Goal: Information Seeking & Learning: Learn about a topic

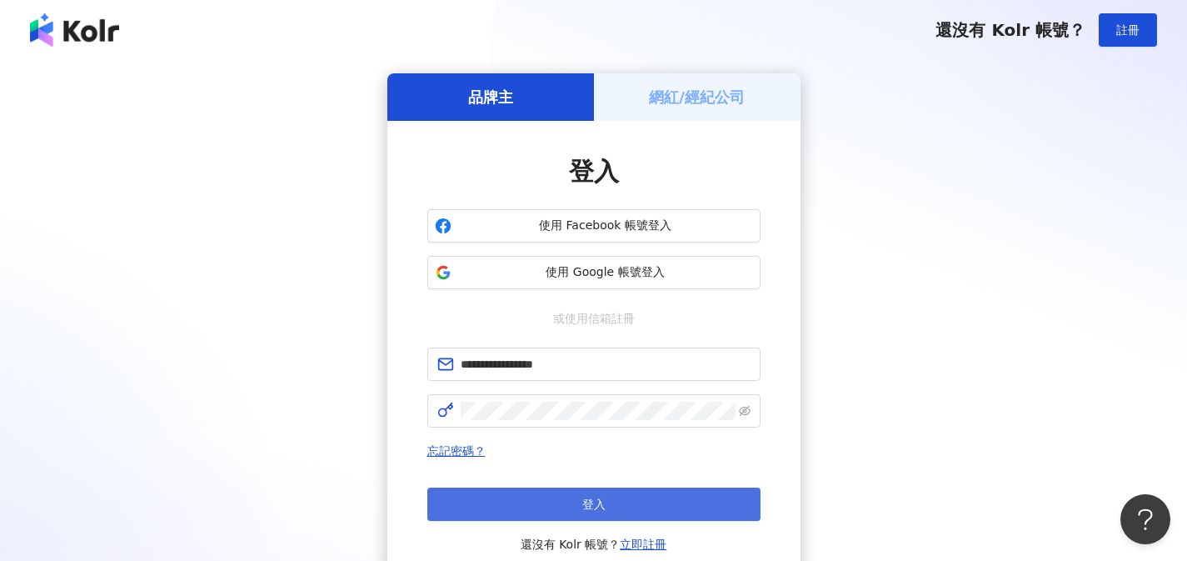
click at [703, 505] on button "登入" at bounding box center [593, 503] width 333 height 33
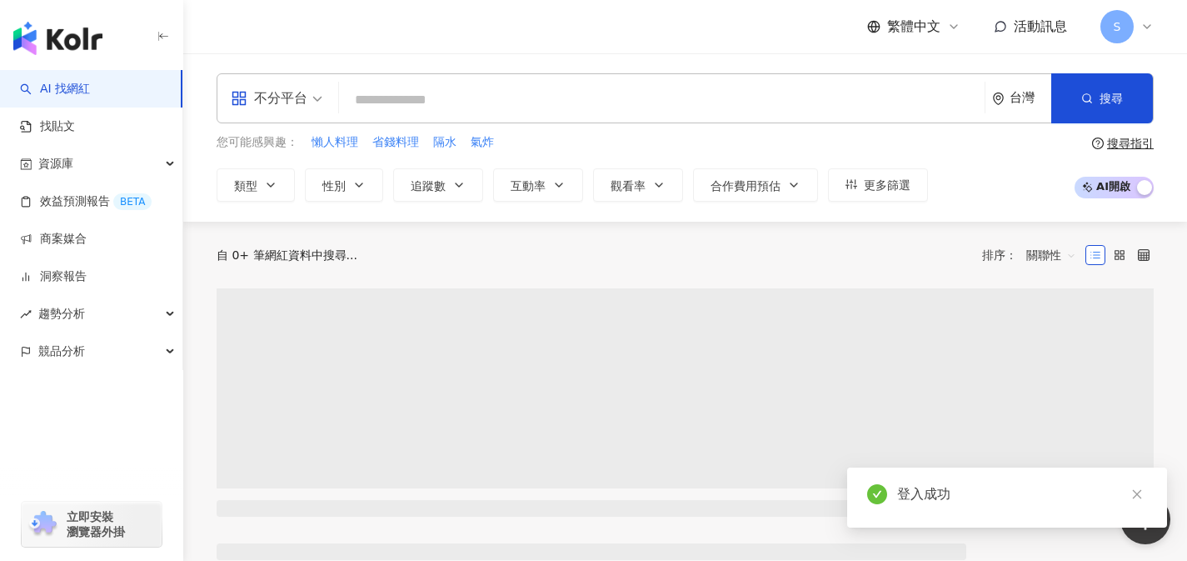
click at [273, 107] on div "不分平台" at bounding box center [269, 98] width 77 height 27
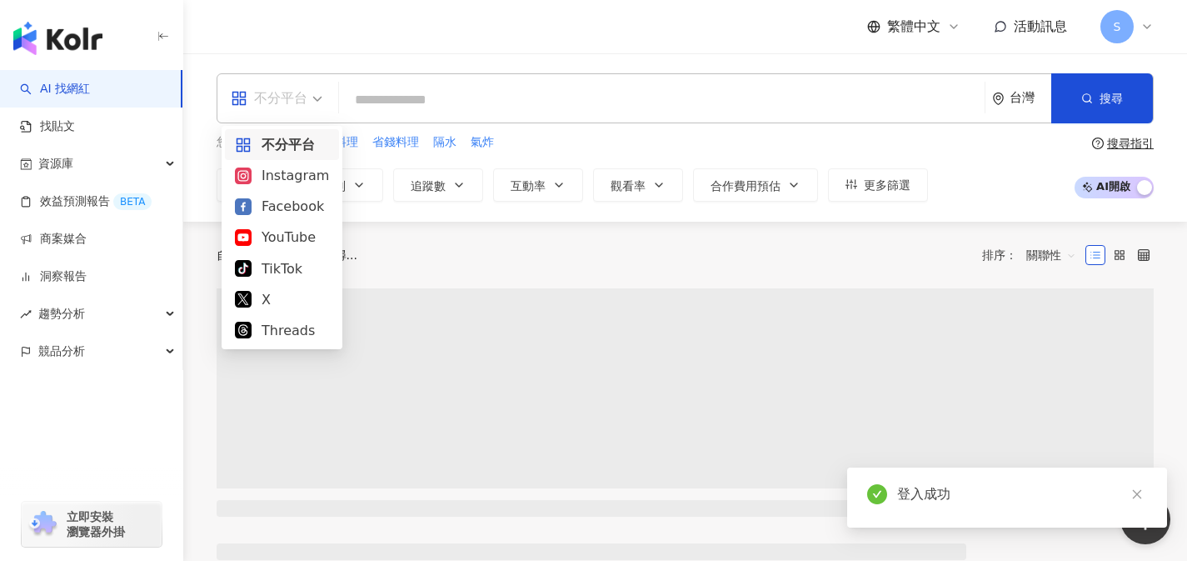
click at [295, 329] on div "Threads" at bounding box center [282, 330] width 94 height 21
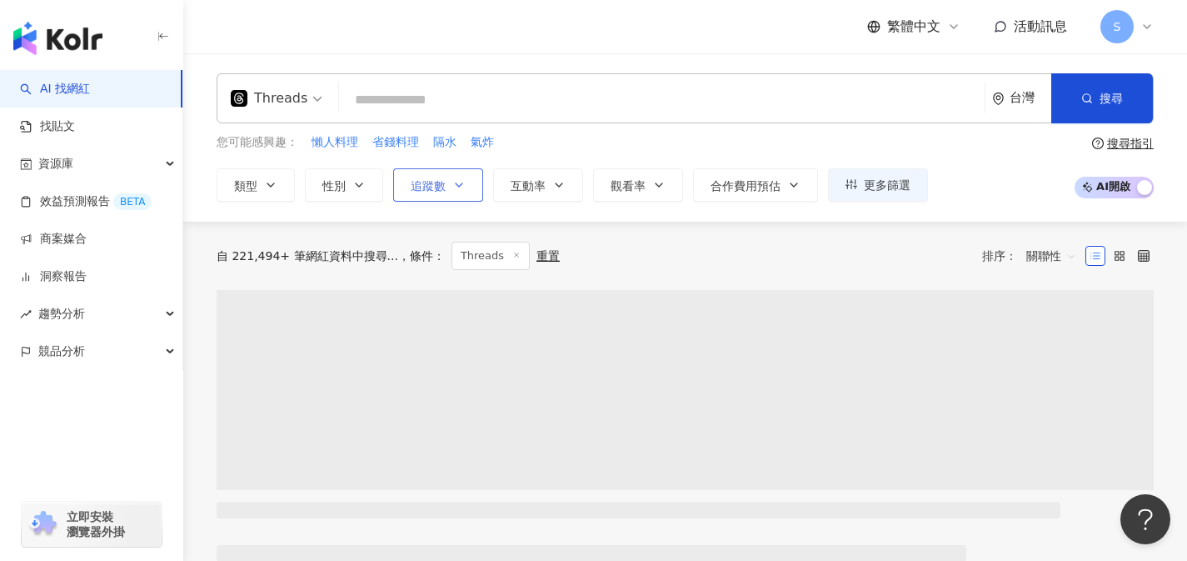
click at [461, 191] on button "追蹤數" at bounding box center [438, 184] width 90 height 33
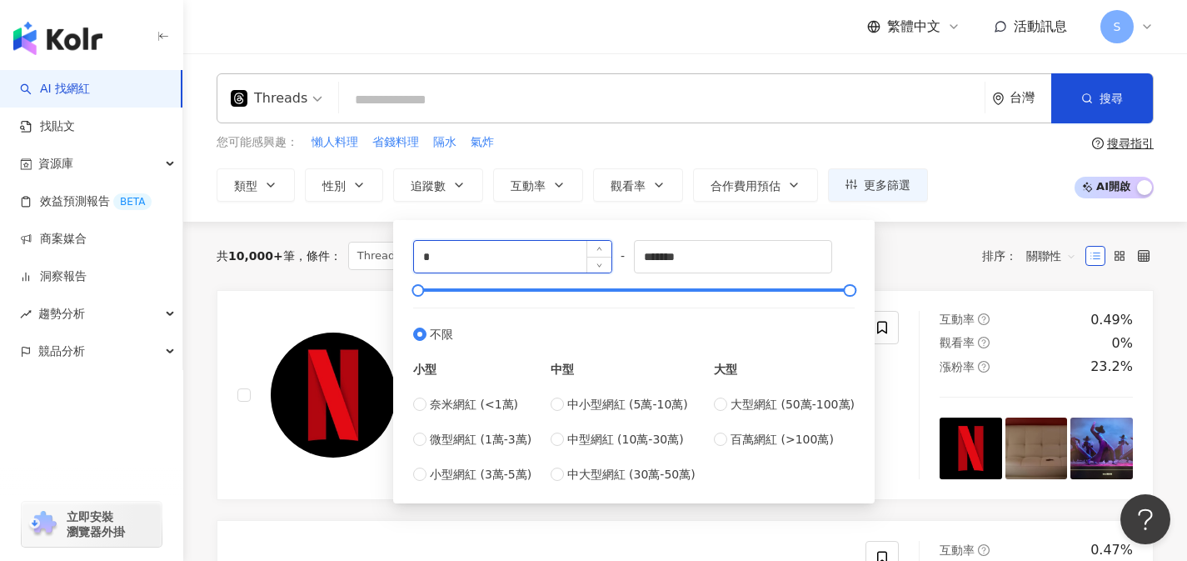
drag, startPoint x: 434, startPoint y: 259, endPoint x: 414, endPoint y: 259, distance: 20.0
click at [414, 259] on input "*" at bounding box center [512, 257] width 197 height 32
type input "*"
type input "****"
drag, startPoint x: 724, startPoint y: 265, endPoint x: 604, endPoint y: 259, distance: 120.1
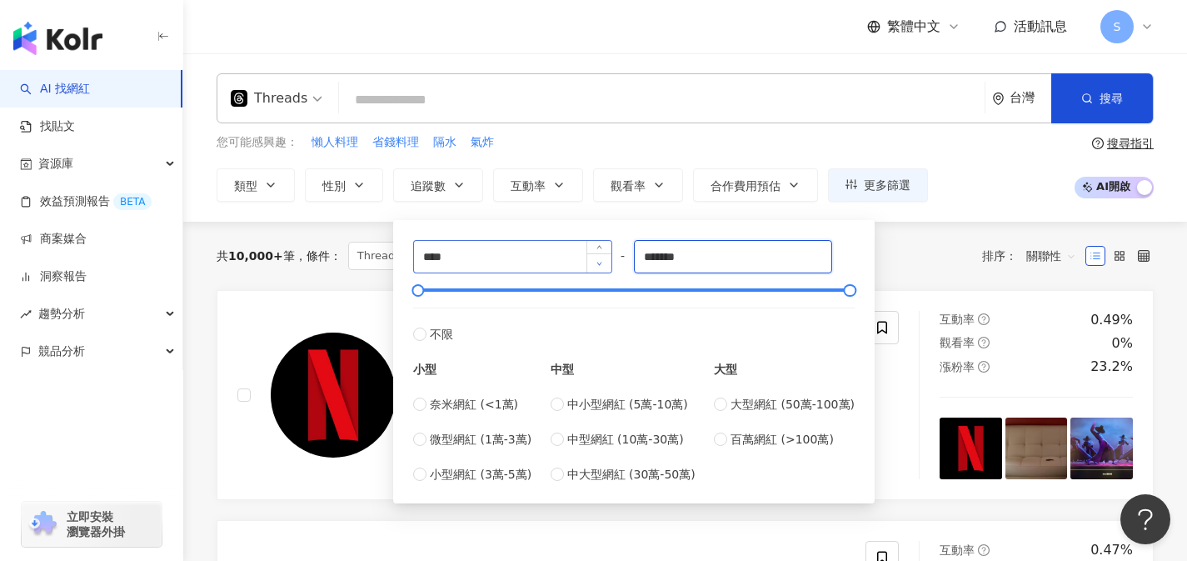
click at [604, 259] on div "**** - ******* 不限 小型 奈米網紅 (<1萬) 微型網紅 (1萬-3萬) 小型網紅 (3萬-5萬) 中型 中小型網紅 (5萬-10萬) 中型網…" at bounding box center [634, 361] width 442 height 243
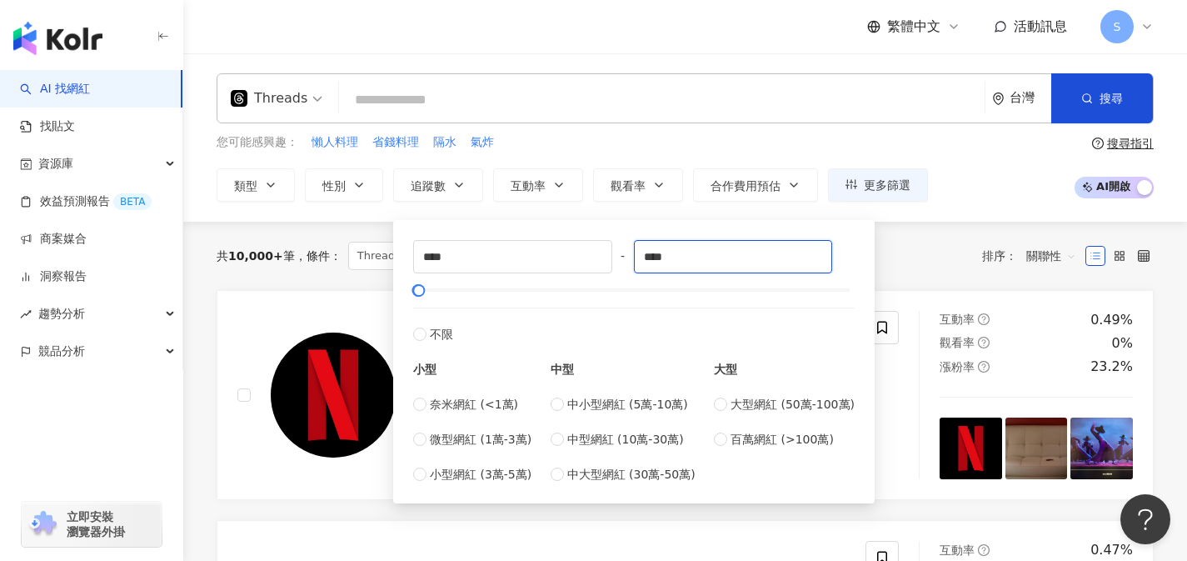
type input "****"
click at [667, 151] on div "您可能感興趣： 懶人料理 省錢料理 隔水 氣炸" at bounding box center [573, 142] width 712 height 18
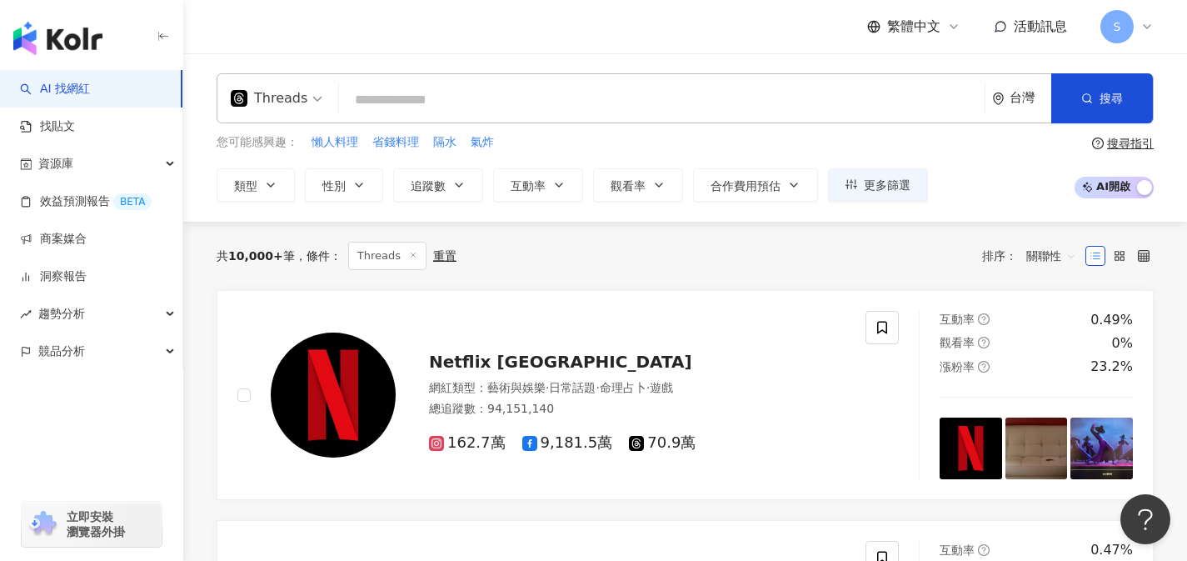
click at [667, 101] on input "search" at bounding box center [662, 100] width 632 height 32
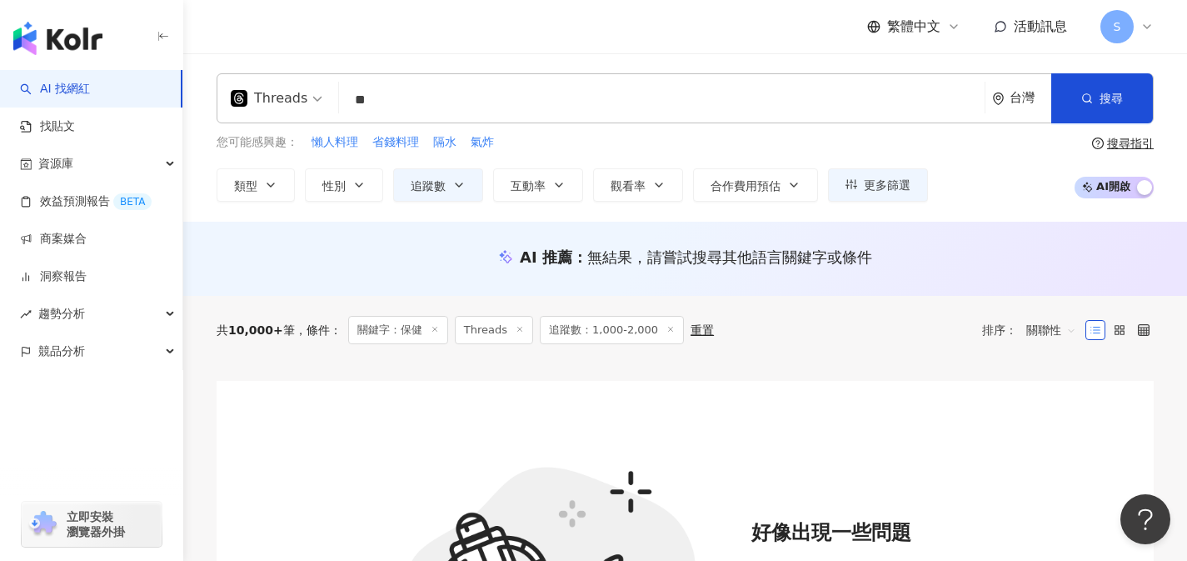
click at [595, 84] on input "**" at bounding box center [662, 100] width 632 height 32
click at [599, 89] on input "**" at bounding box center [662, 100] width 632 height 32
type input "*"
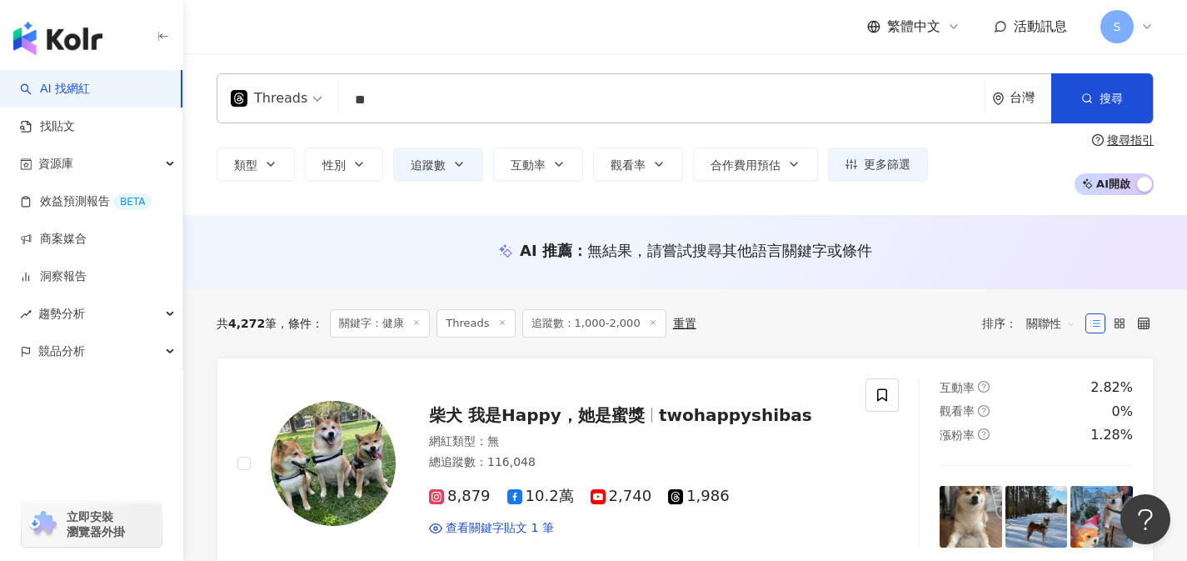
click at [1028, 328] on span "關聯性" at bounding box center [1052, 323] width 50 height 27
click at [1058, 492] on div "關鍵字" at bounding box center [1052, 499] width 42 height 18
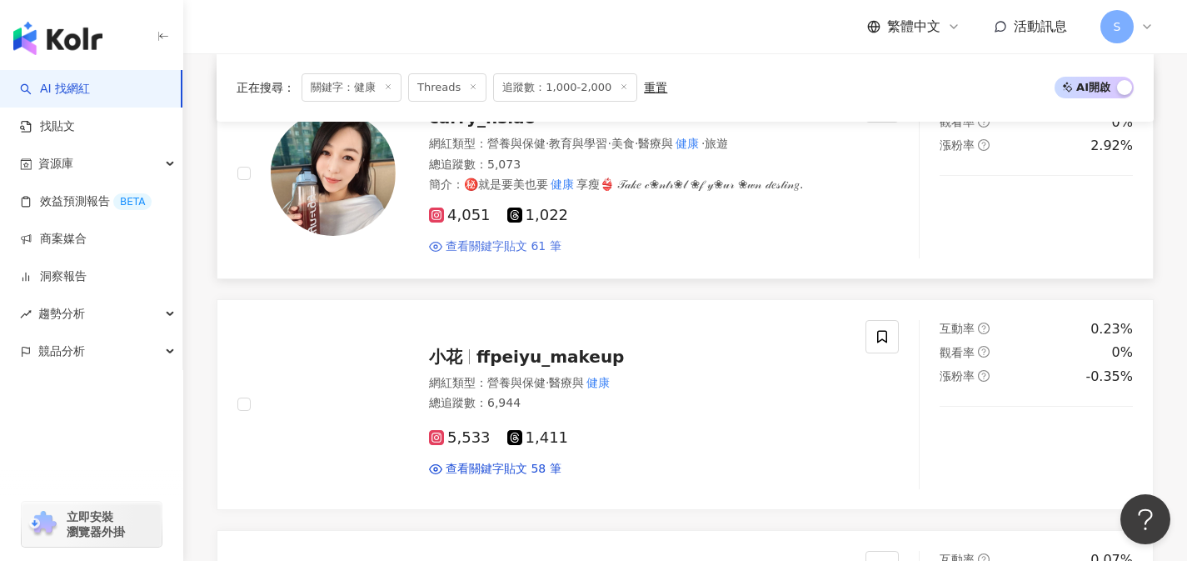
scroll to position [524, 0]
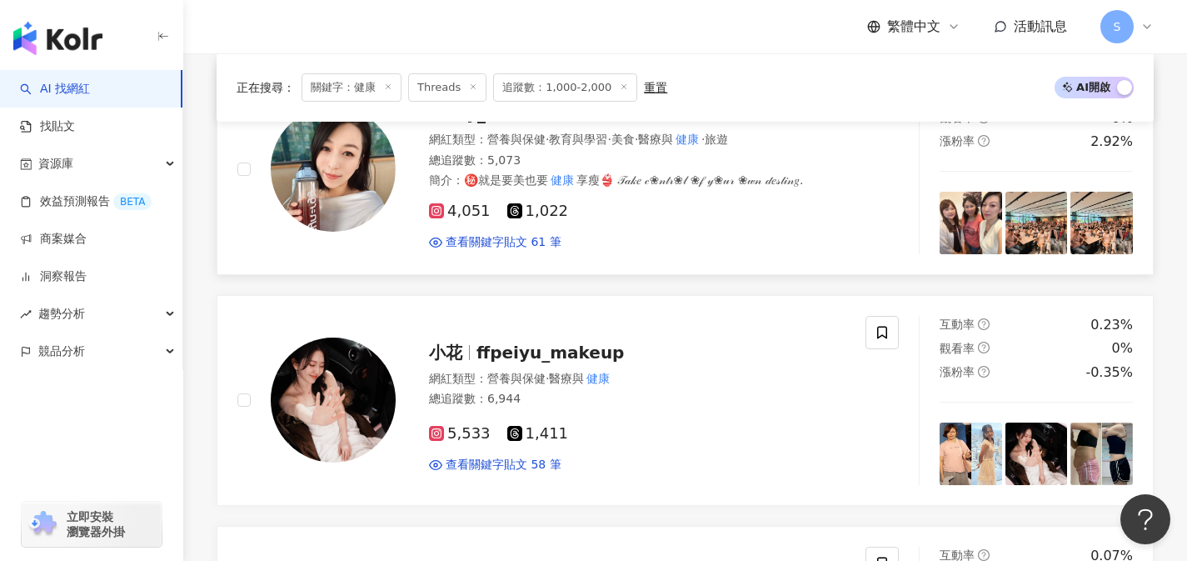
click at [592, 207] on div "4,051 1,022" at bounding box center [637, 211] width 417 height 18
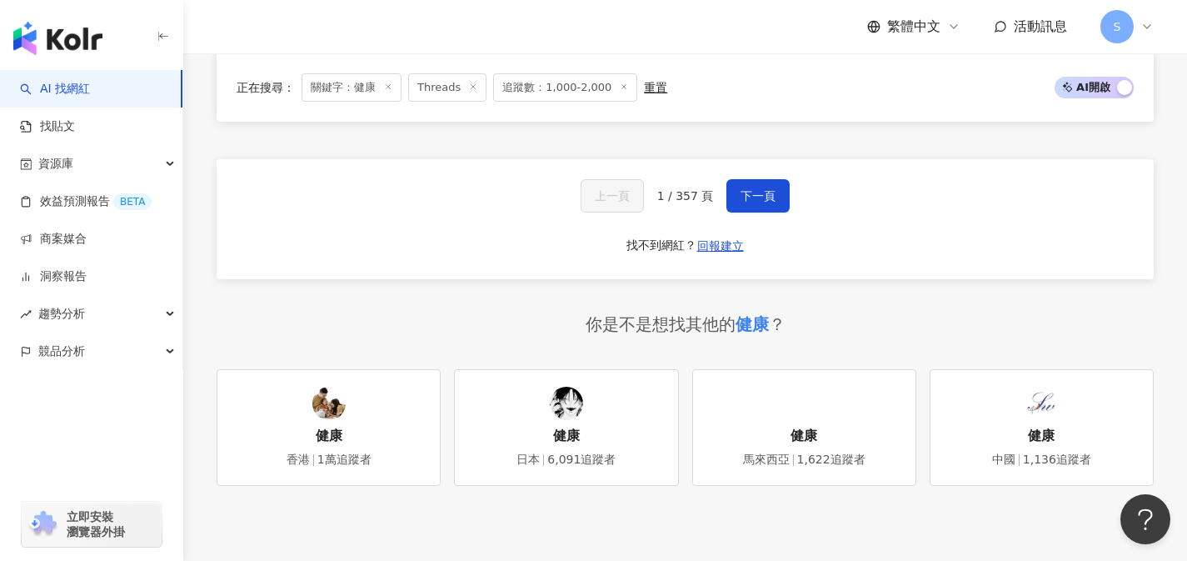
scroll to position [3266, 0]
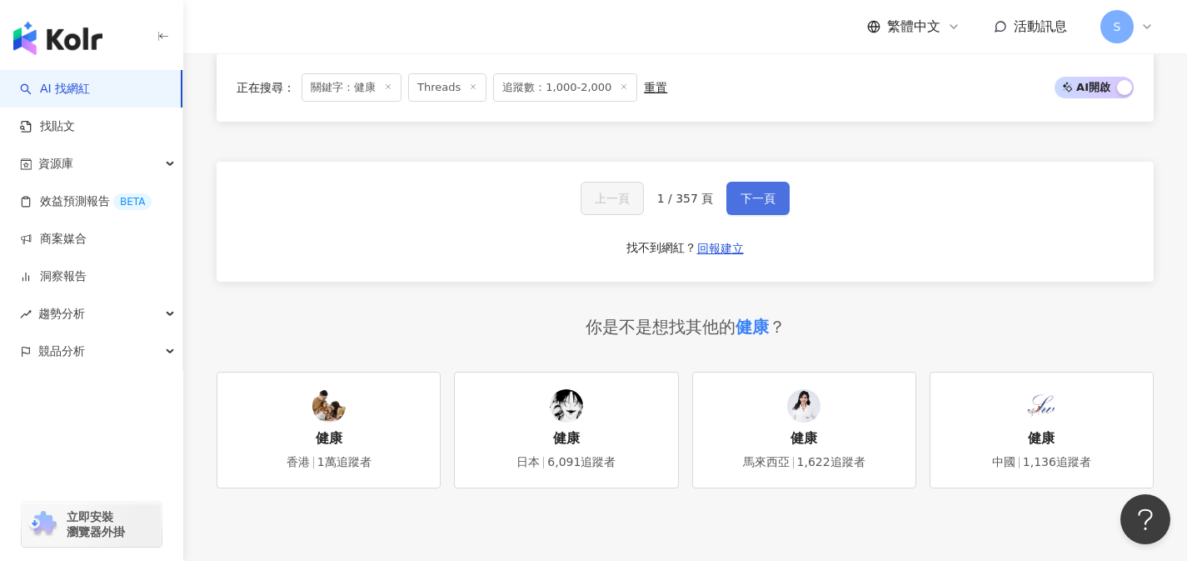
click at [765, 203] on span "下一頁" at bounding box center [758, 198] width 35 height 13
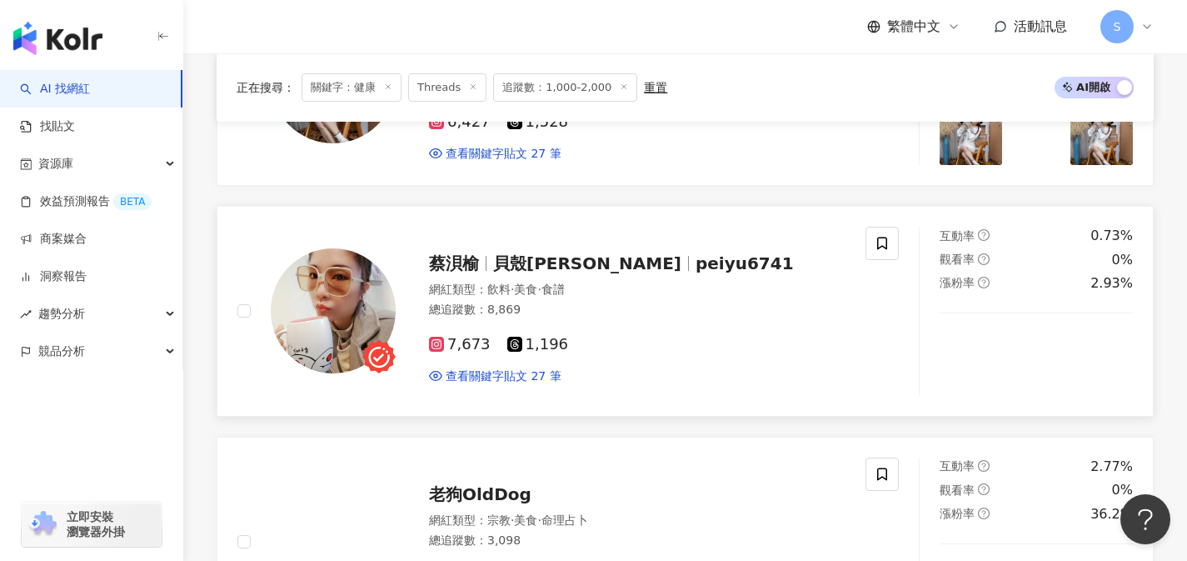
scroll to position [384, 0]
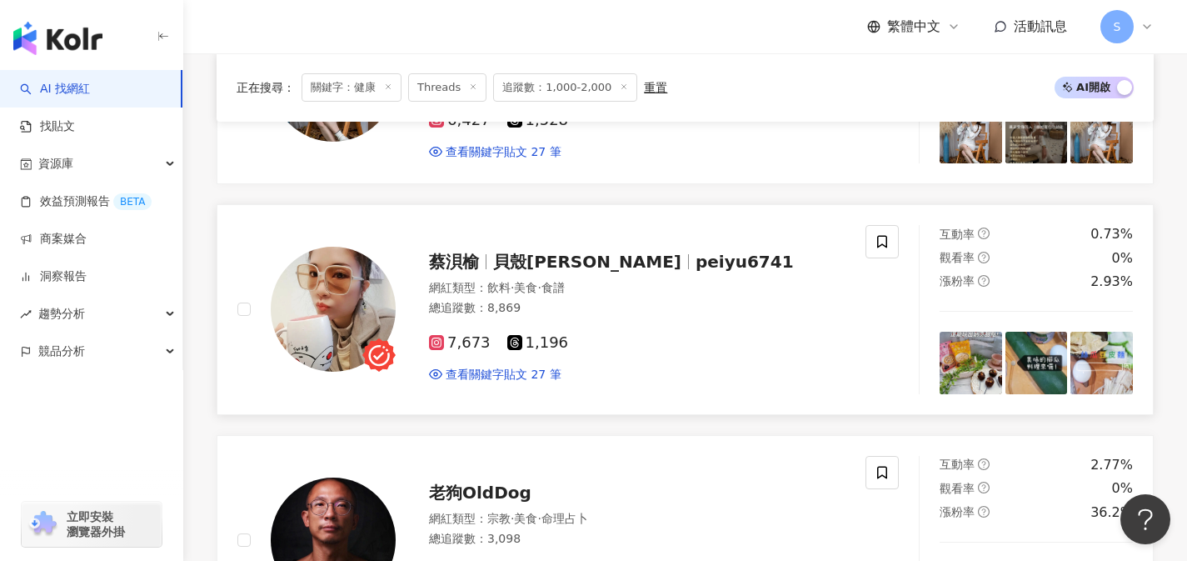
click at [632, 332] on div "7,673 1,196 查看關鍵字貼文 27 筆" at bounding box center [637, 352] width 417 height 62
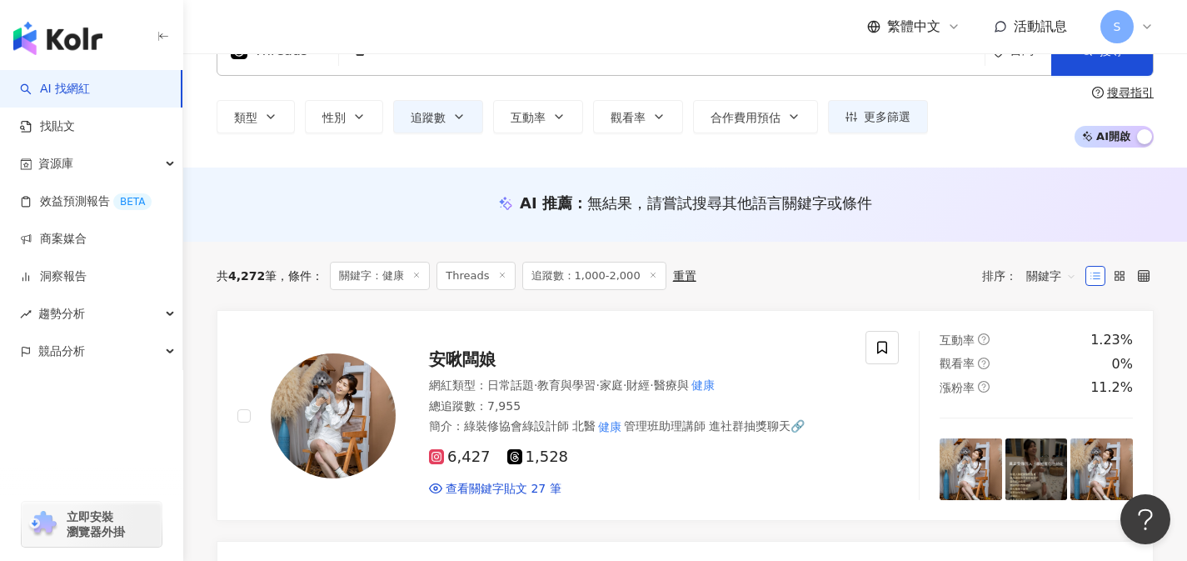
scroll to position [0, 0]
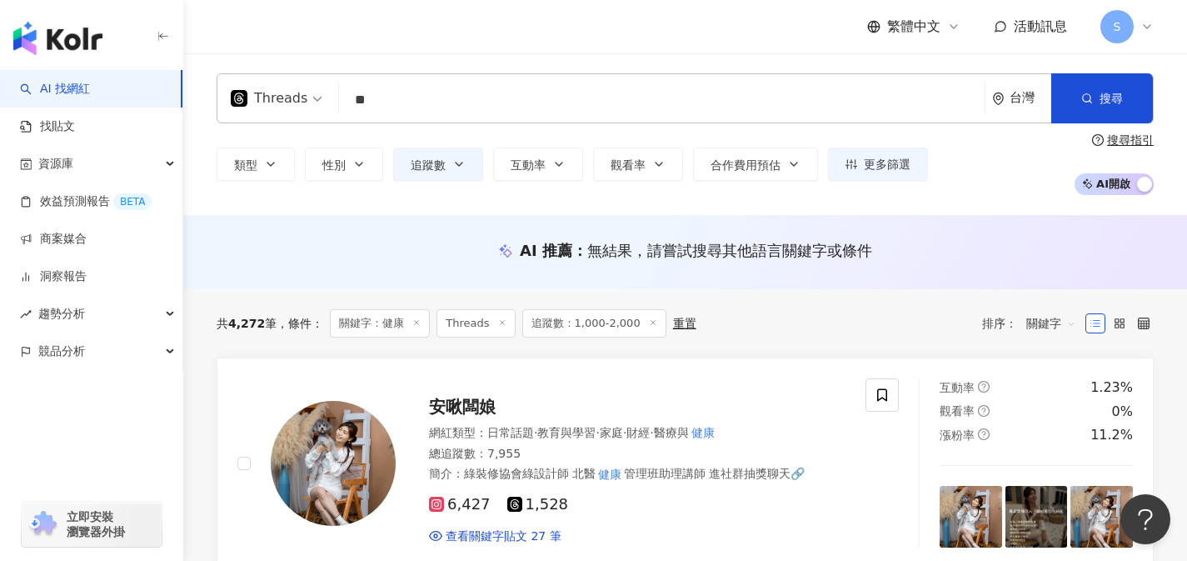
click at [403, 106] on input "**" at bounding box center [662, 100] width 632 height 32
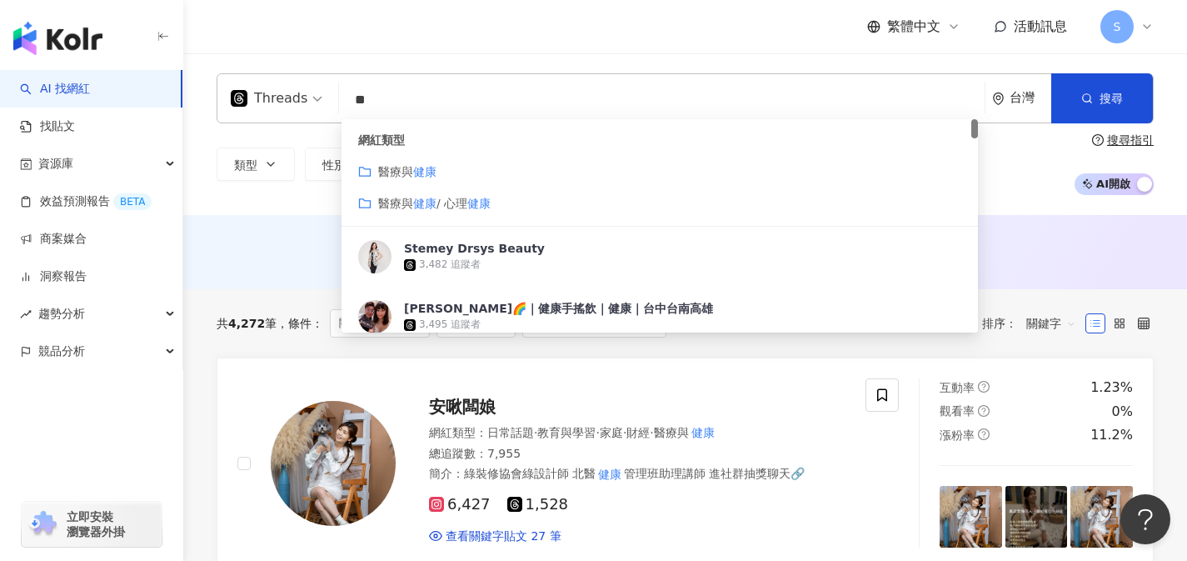
drag, startPoint x: 397, startPoint y: 98, endPoint x: 338, endPoint y: 89, distance: 59.9
click at [338, 89] on div "Threads ** 台灣 搜尋 customizedTag 網紅類型 醫療與 健康 醫療與 健康 / 心理 健康 Stemey Drsys Beauty 3…" at bounding box center [685, 98] width 937 height 50
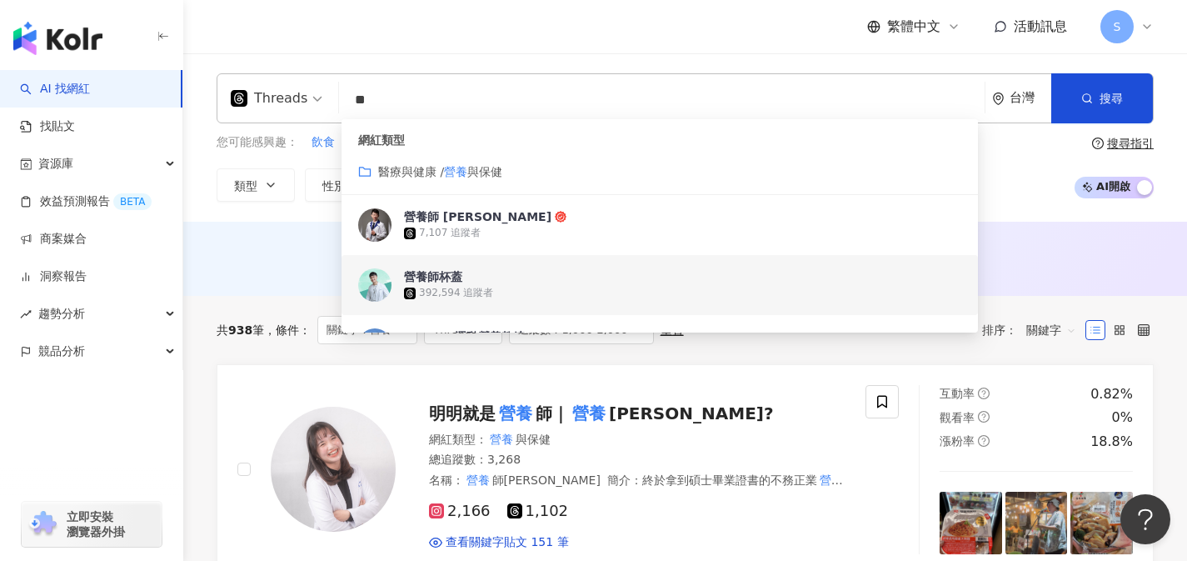
type input "**"
click at [305, 270] on div "AI 推薦 ： 無結果，請嘗試搜尋其他語言關鍵字或條件" at bounding box center [685, 262] width 1004 height 31
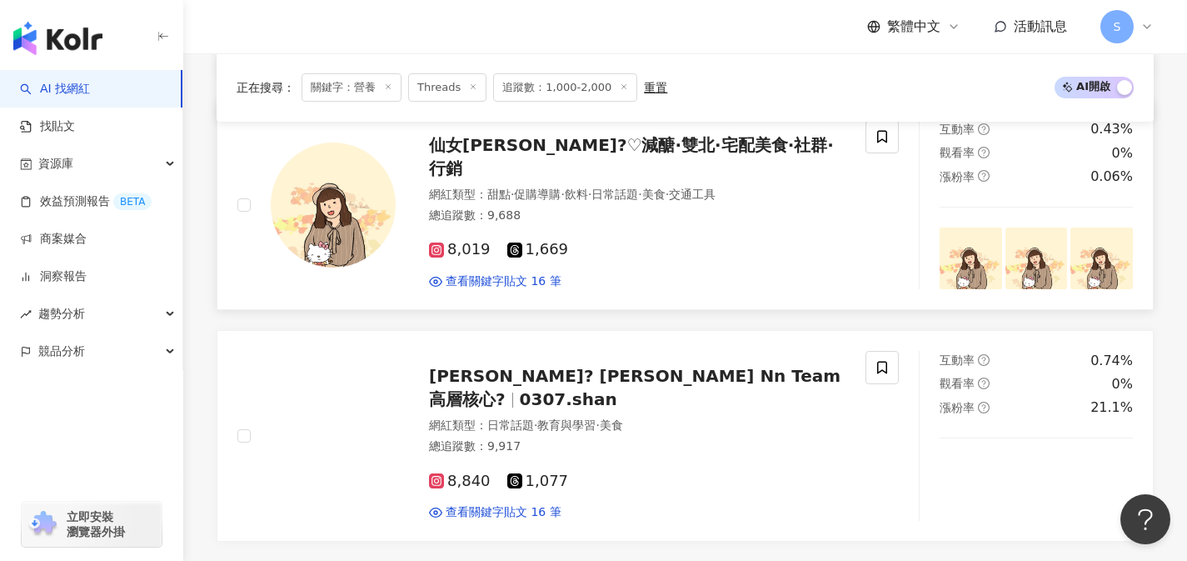
scroll to position [2739, 0]
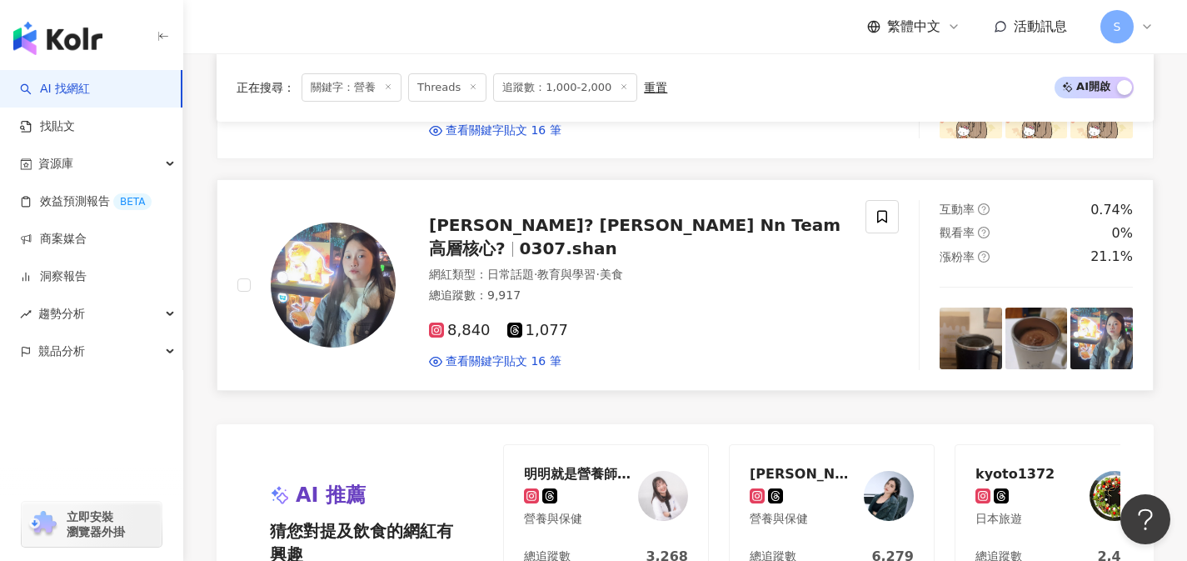
click at [543, 287] on div "總追蹤數 ： 9,917" at bounding box center [637, 295] width 417 height 17
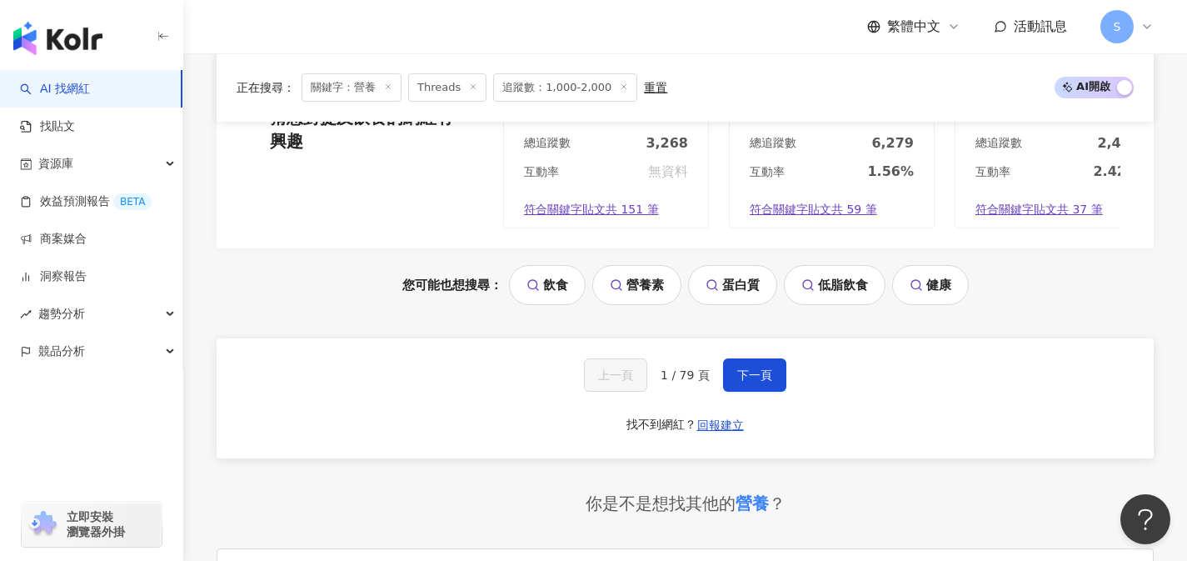
scroll to position [3082, 0]
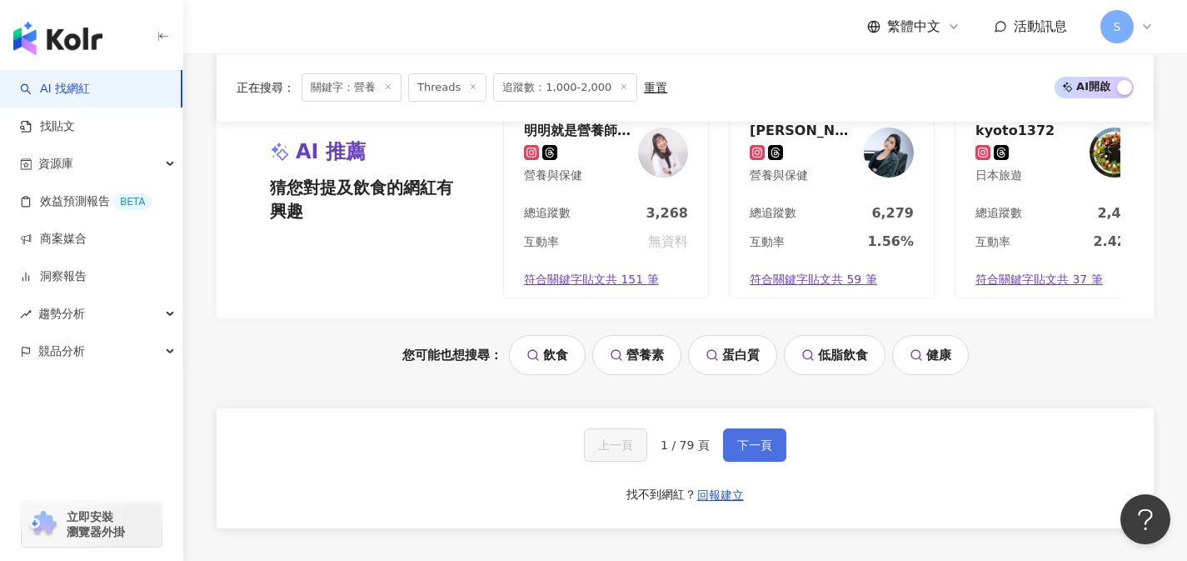
click at [745, 462] on button "下一頁" at bounding box center [754, 444] width 63 height 33
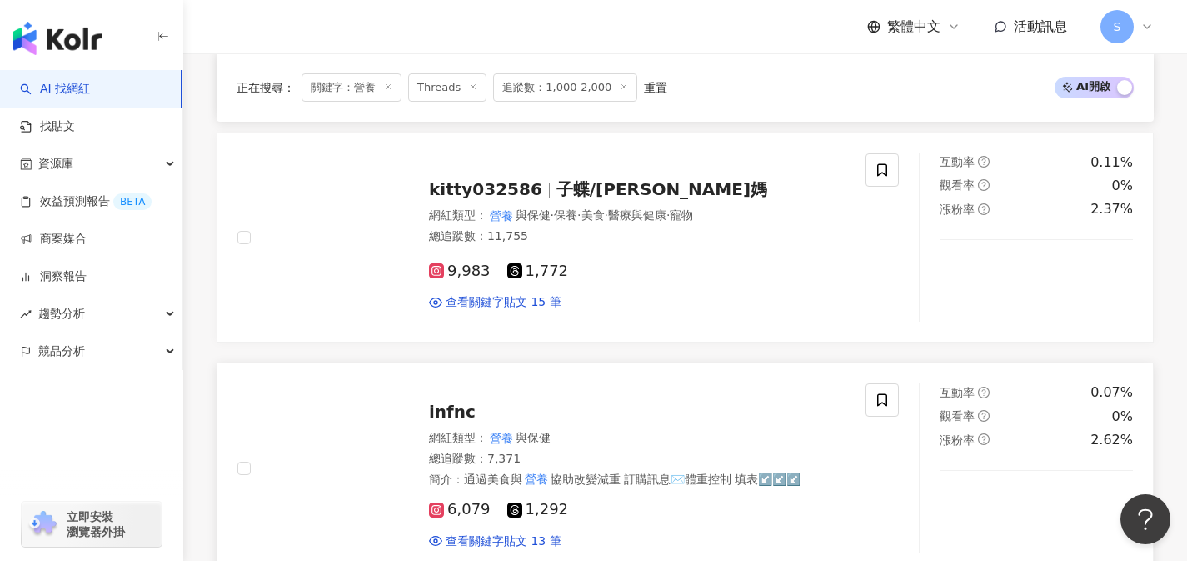
scroll to position [485, 0]
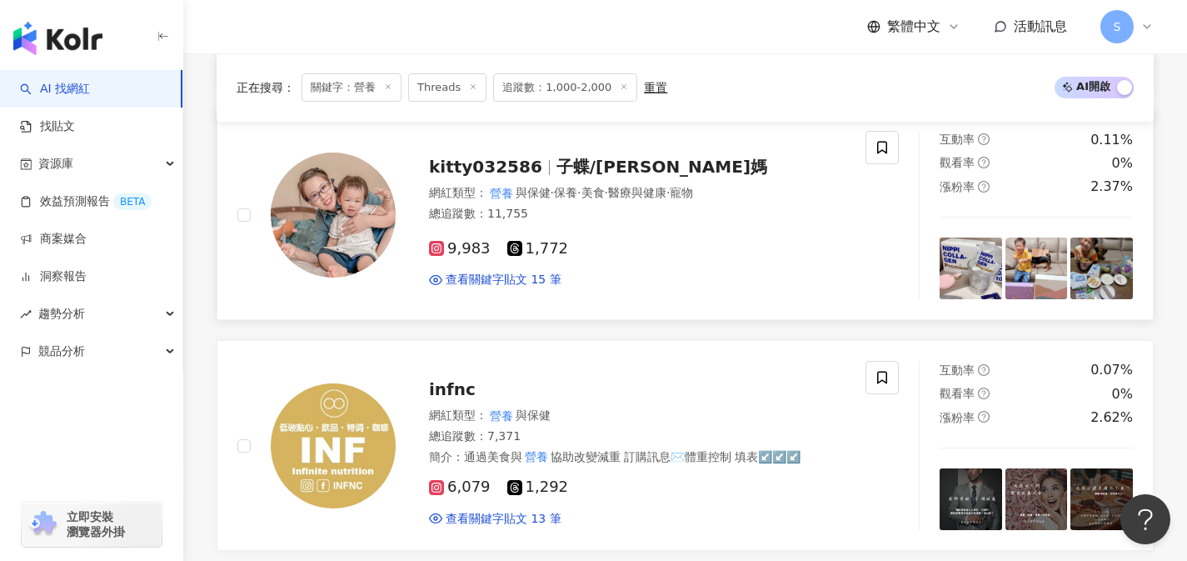
click at [532, 207] on div "總追蹤數 ： 11,755" at bounding box center [637, 214] width 417 height 17
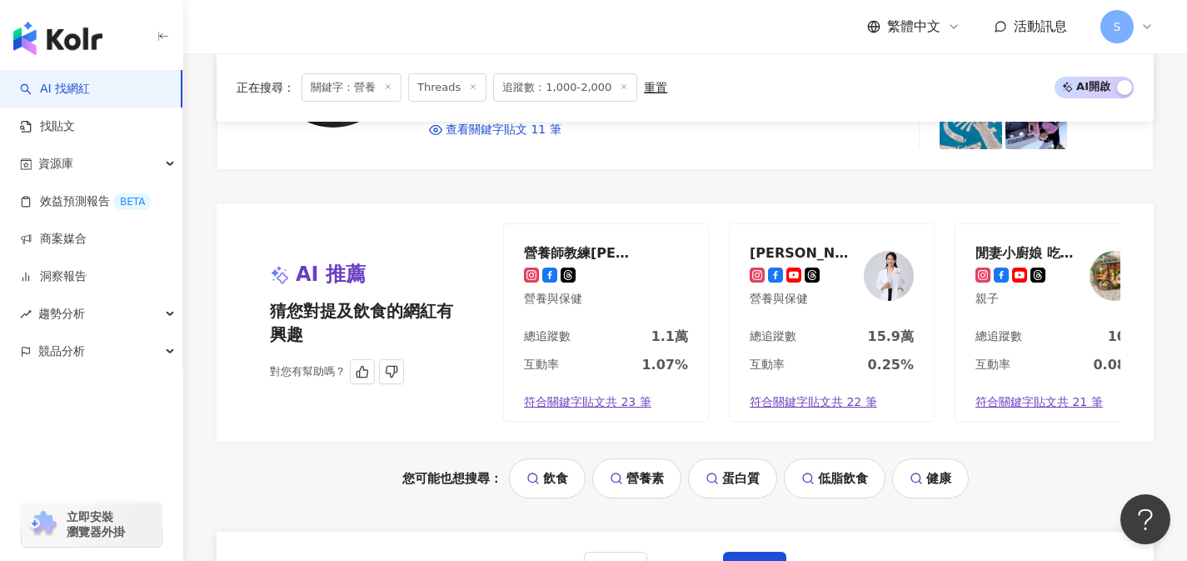
scroll to position [3076, 0]
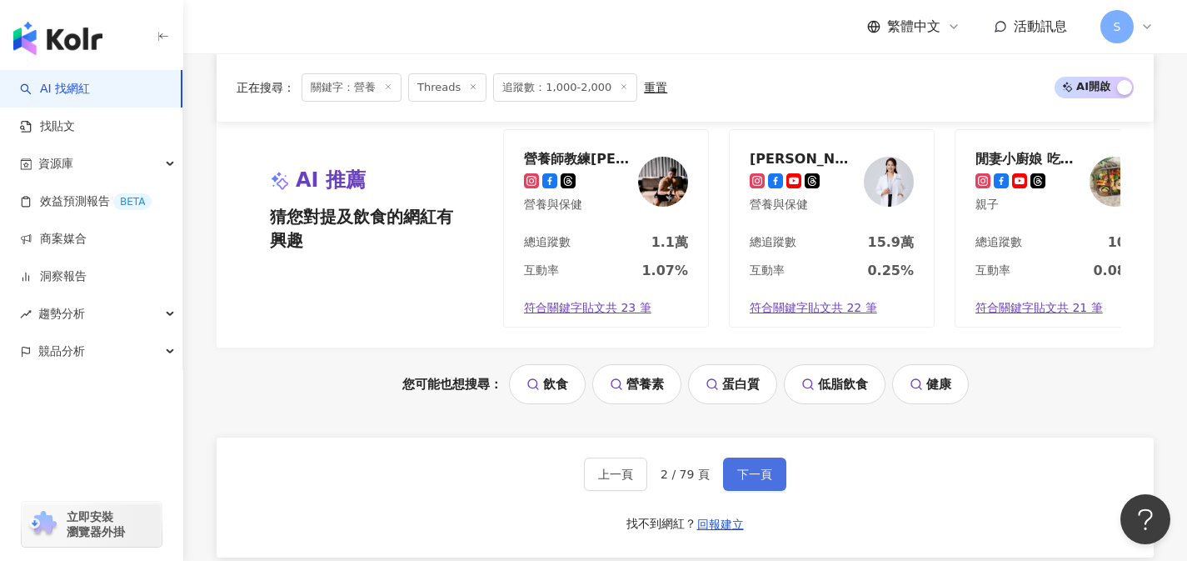
click at [747, 467] on span "下一頁" at bounding box center [754, 473] width 35 height 13
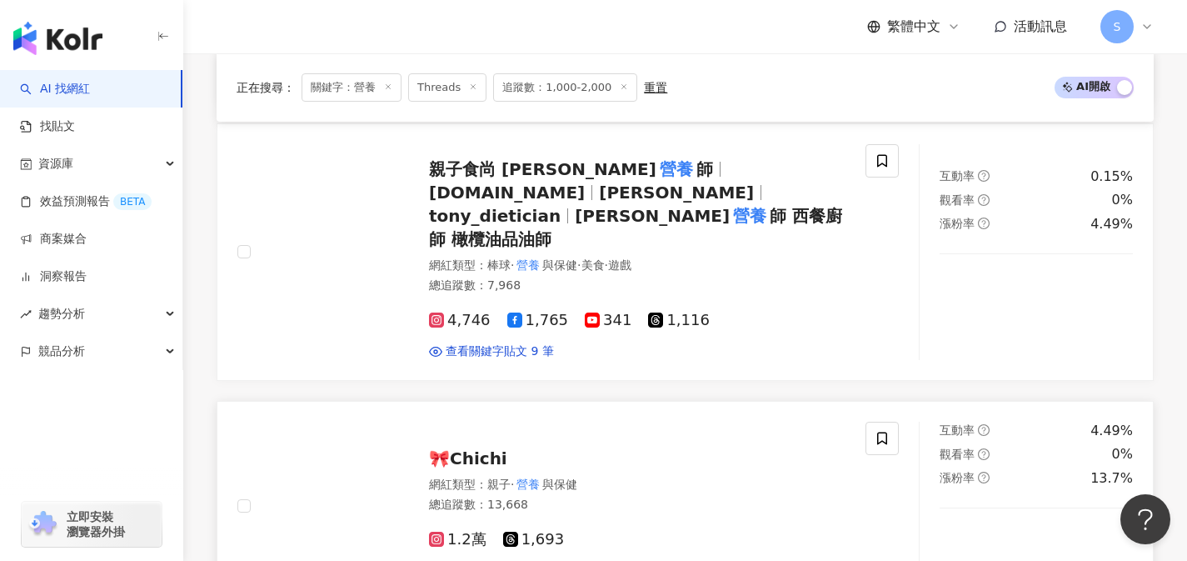
scroll to position [1935, 0]
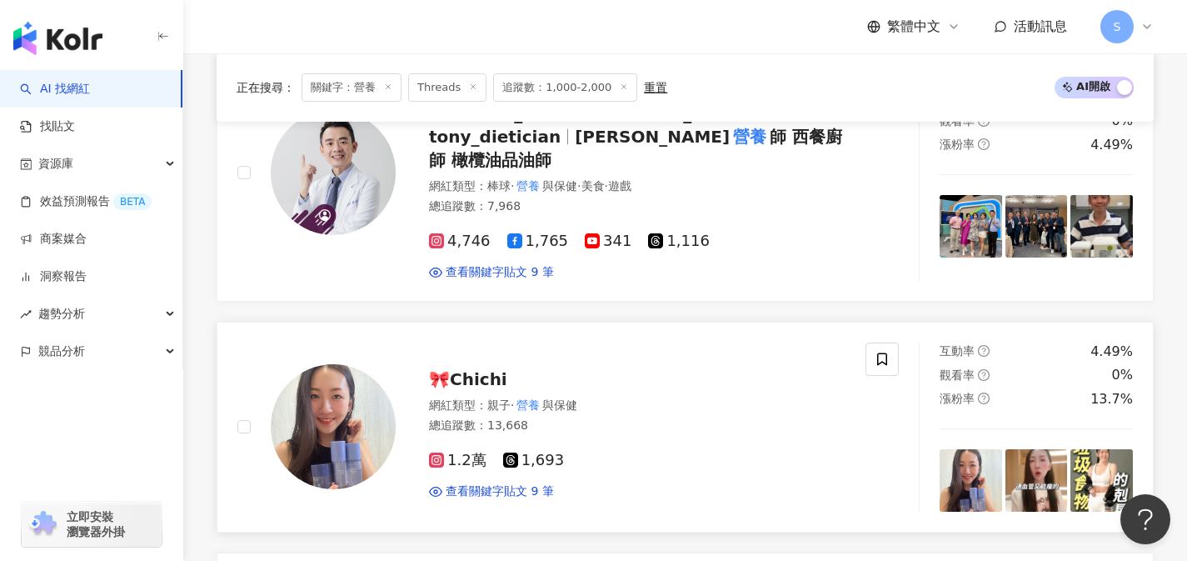
click at [585, 397] on div "網紅類型 ： 親子 · 營養 與保健 總追蹤數 ： 13,668" at bounding box center [637, 417] width 417 height 41
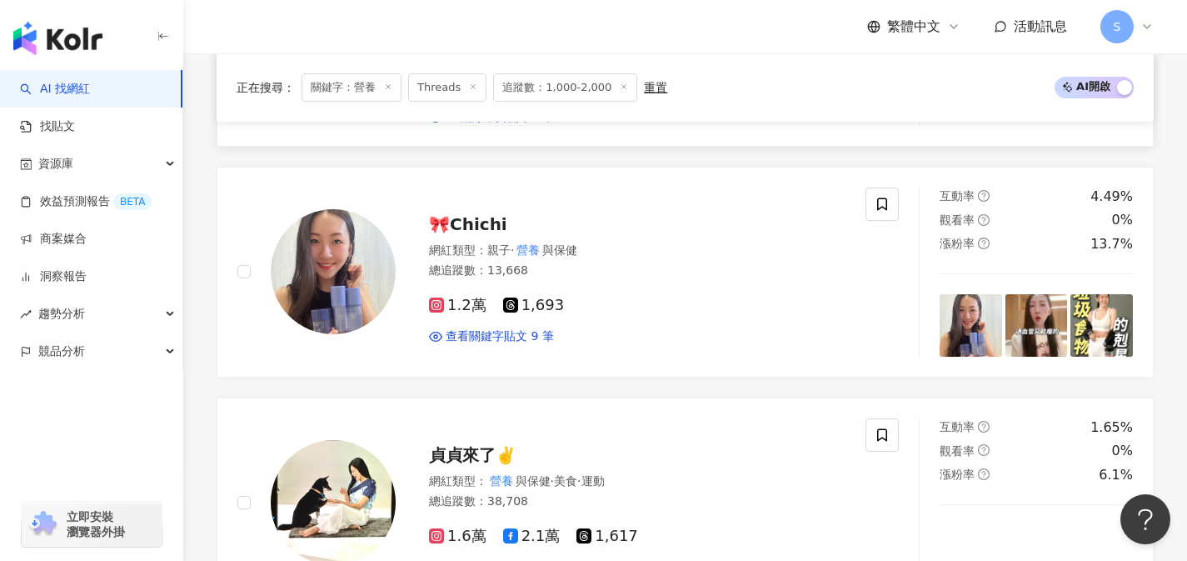
scroll to position [2225, 0]
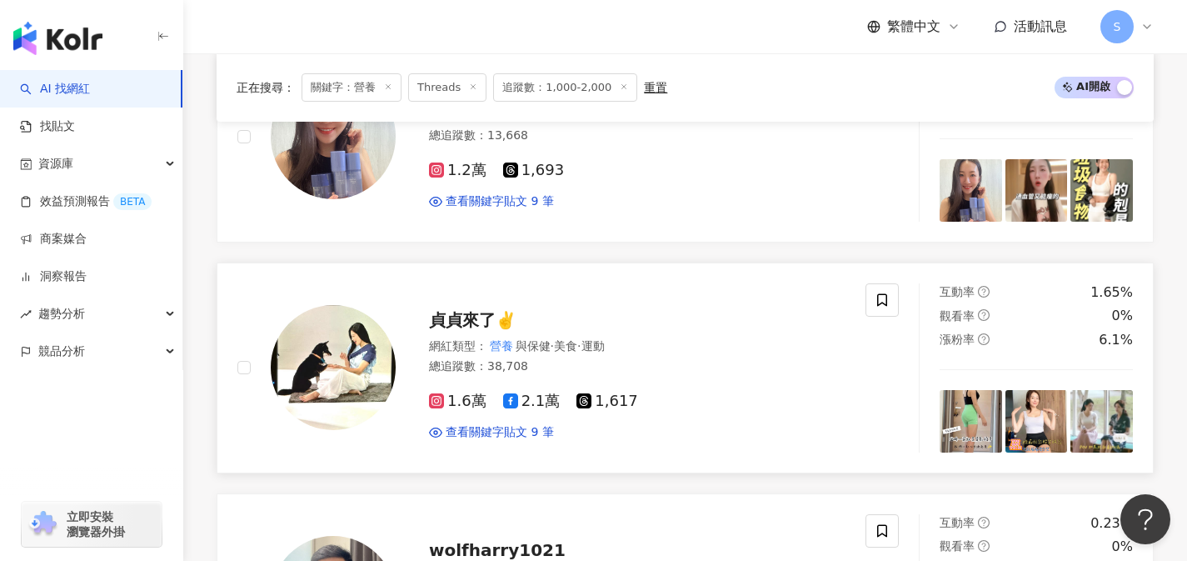
click at [514, 405] on link "貞貞來了✌️ 網紅類型 ： 營養 與保健 · 美食 · 運動 總追蹤數 ： 38,708 1.6萬 2.1萬 1,617 查看關鍵字貼文 9 筆 互動率 1.…" at bounding box center [685, 367] width 937 height 211
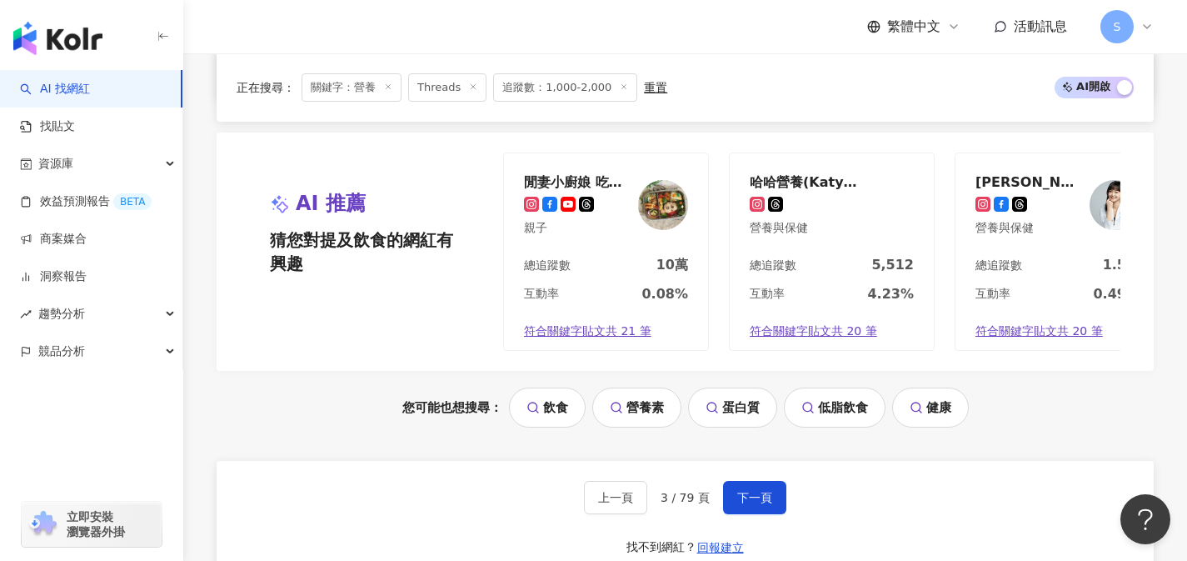
scroll to position [3120, 0]
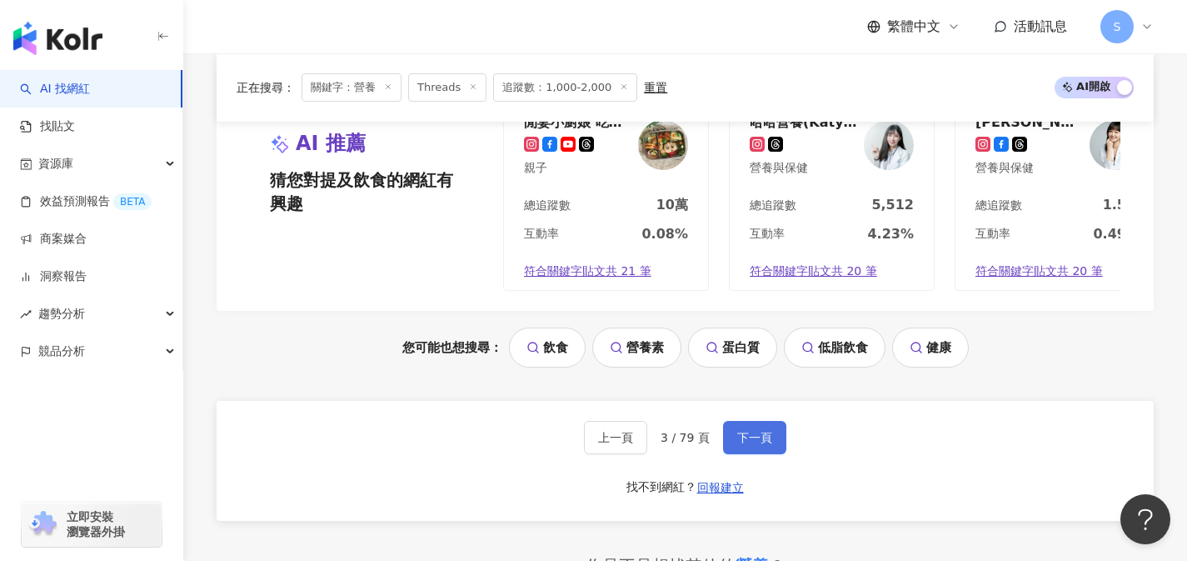
click at [776, 421] on button "下一頁" at bounding box center [754, 437] width 63 height 33
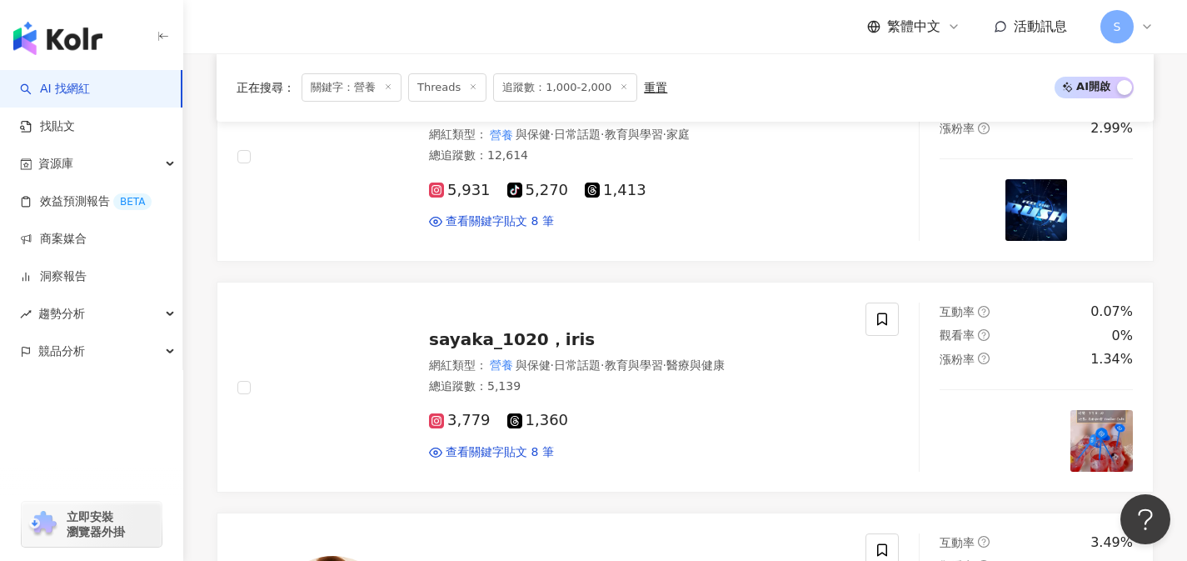
scroll to position [1598, 0]
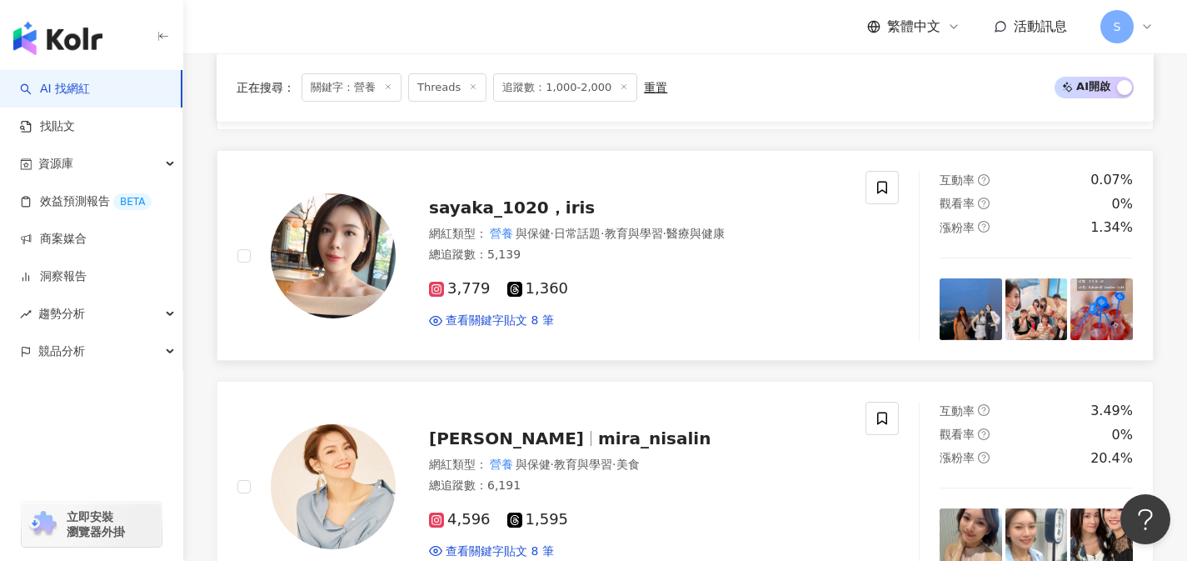
click at [565, 241] on div "網紅類型 ： 營養 與保健 · 日常話題 · 教育與學習 · 醫療與健康 總追蹤數 ： 5,139" at bounding box center [637, 246] width 417 height 41
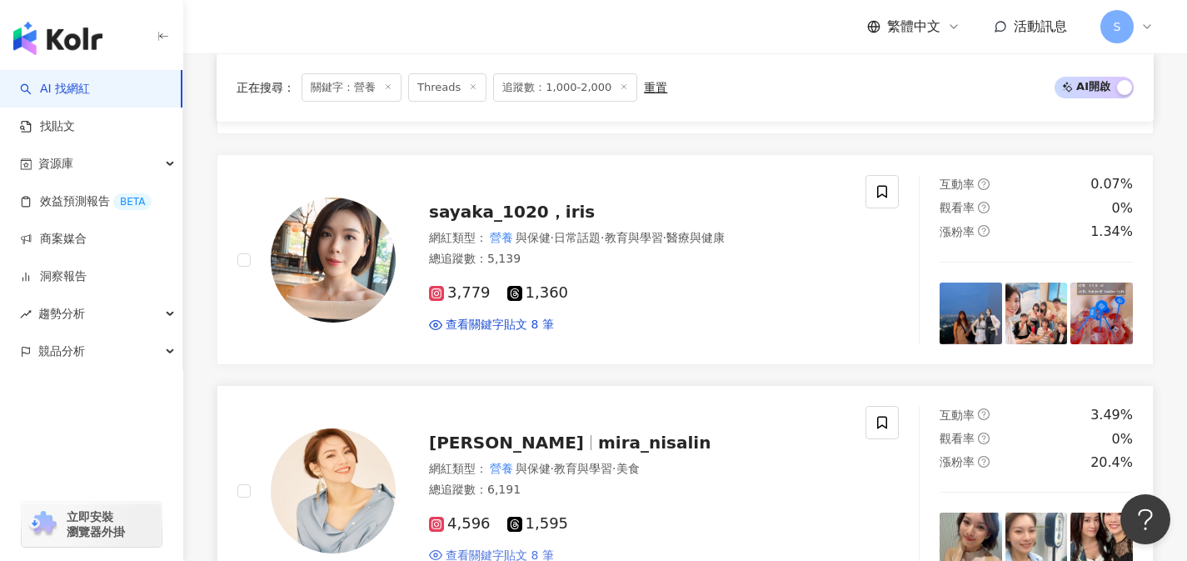
scroll to position [1624, 0]
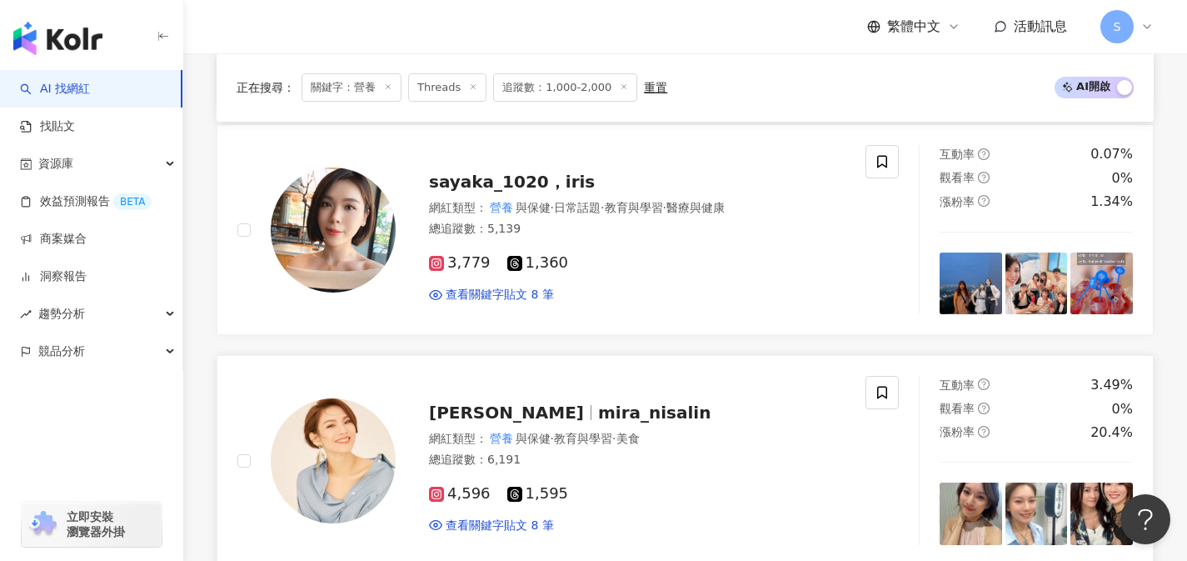
click at [698, 432] on div "網紅類型 ： 營養 與保健 · 教育與學習 · 美食" at bounding box center [637, 439] width 417 height 17
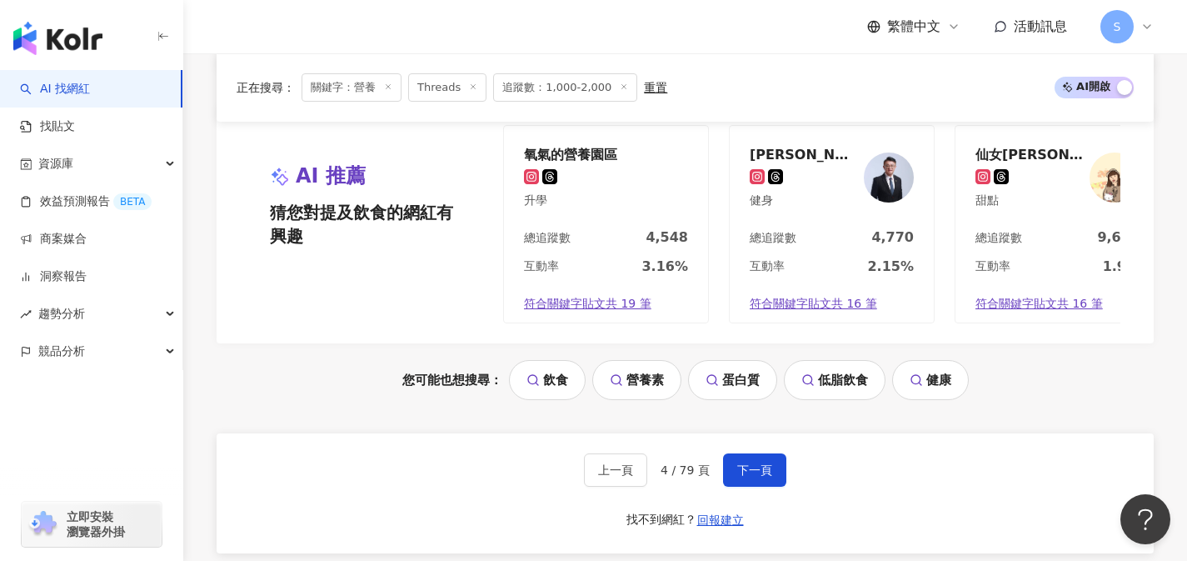
scroll to position [3115, 0]
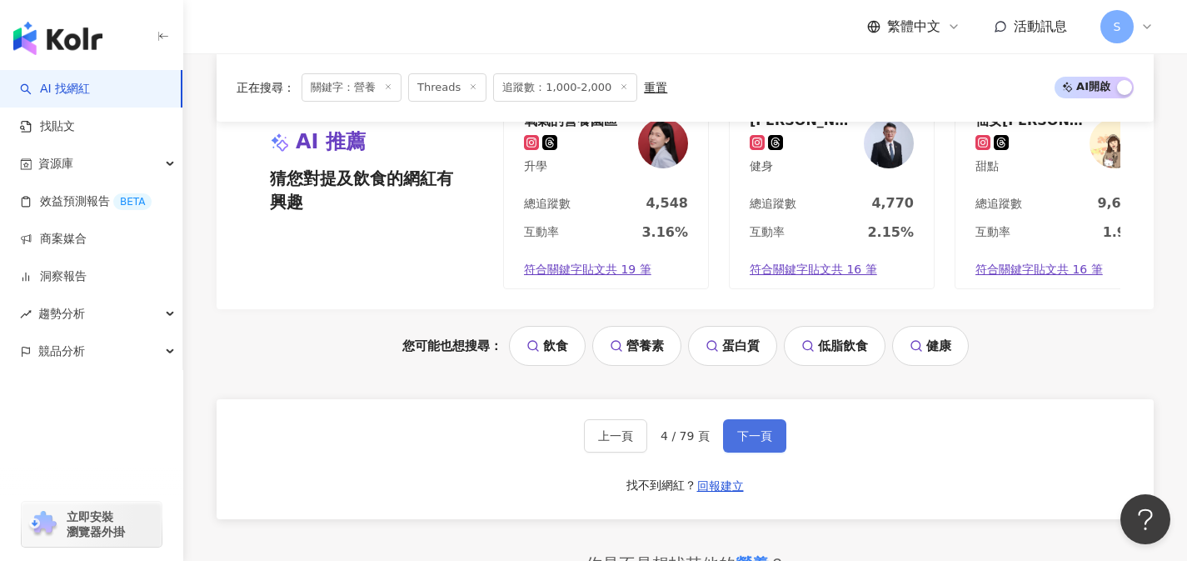
click at [738, 419] on button "下一頁" at bounding box center [754, 435] width 63 height 33
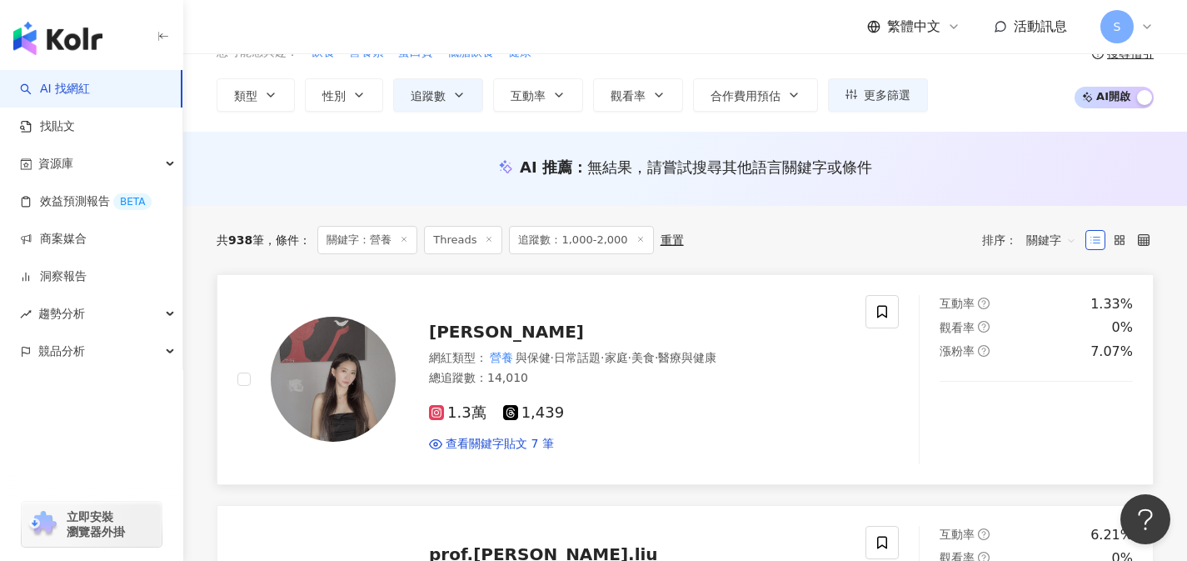
scroll to position [90, 0]
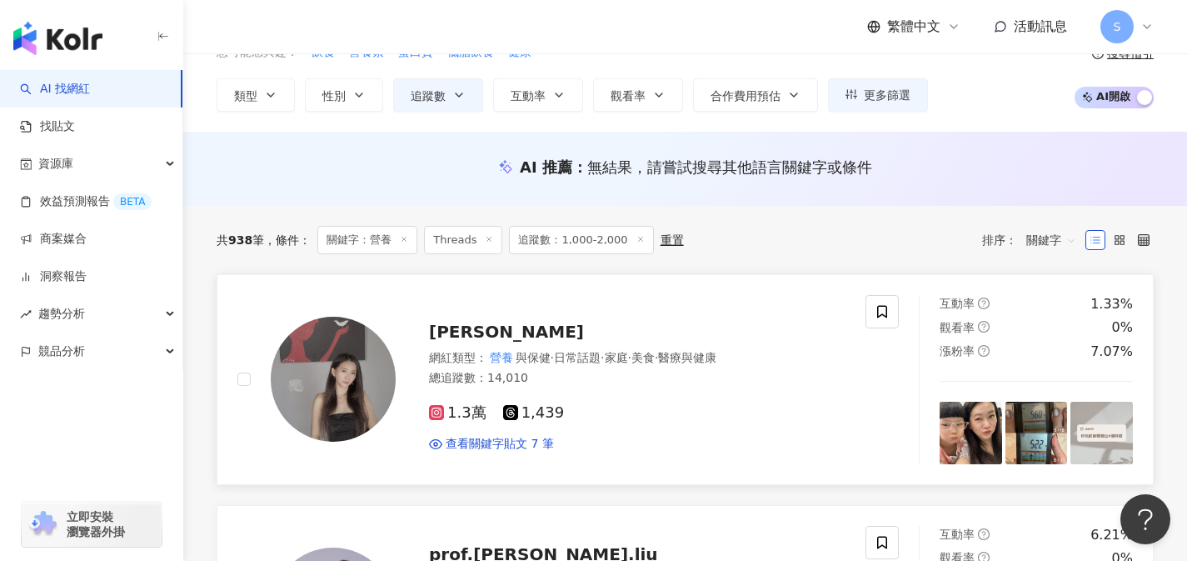
click at [667, 389] on div "網紅類型 ： 營養 與保健 · 日常話題 · 家庭 · 美食 · 醫療與健康 總追蹤數 ： 14,010" at bounding box center [637, 370] width 417 height 41
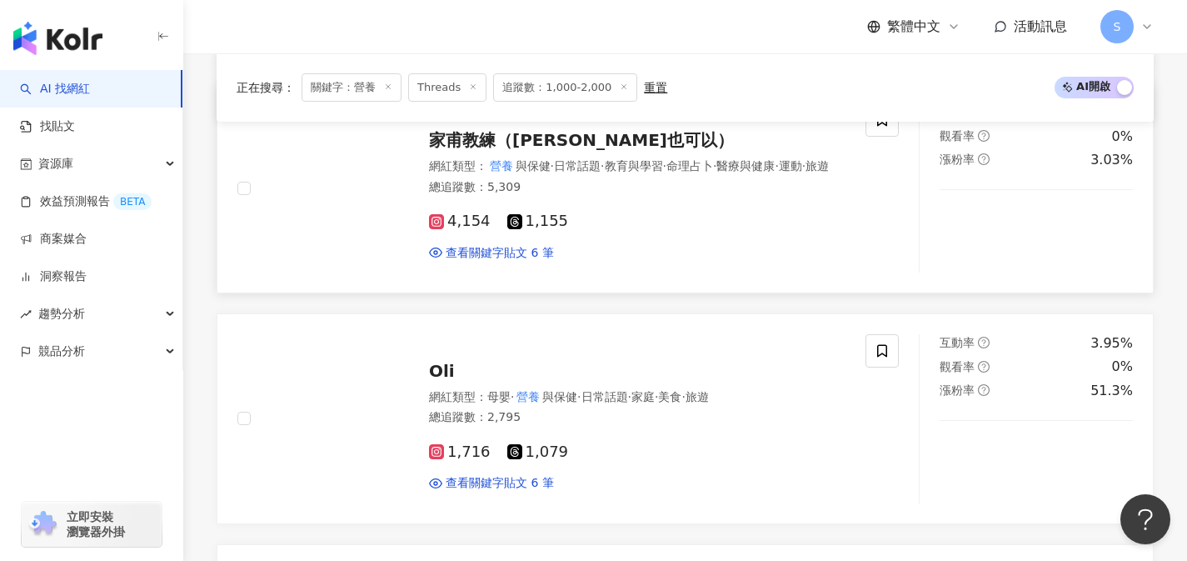
scroll to position [898, 0]
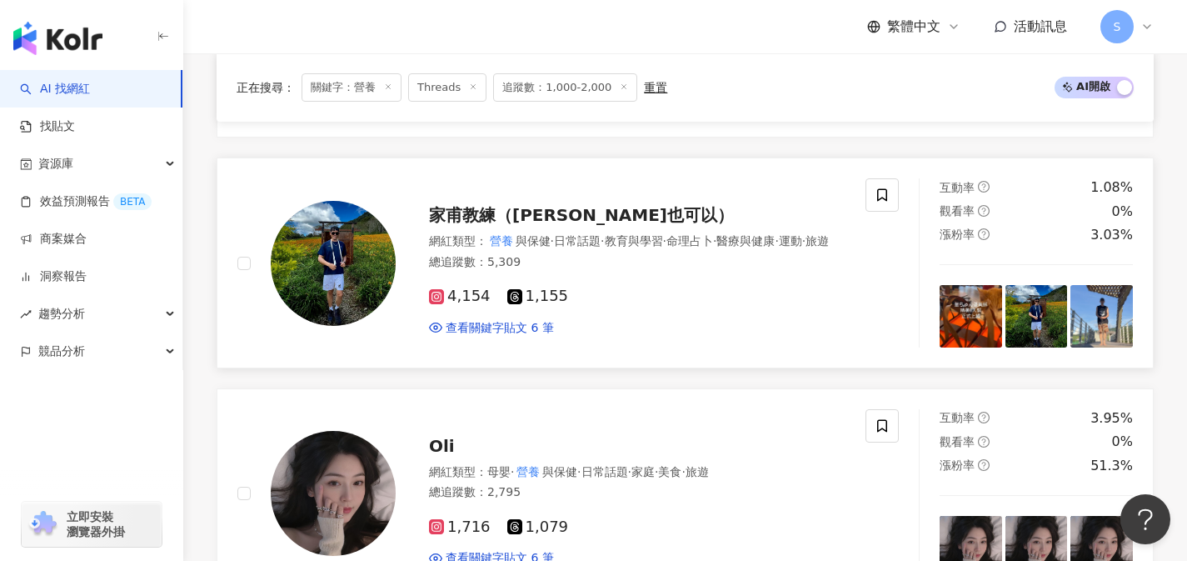
click at [557, 249] on div "網紅類型 ： 營養 與保健 · 日常話題 · 教育與學習 · 命理占卜 · 醫療與健康 · 運動 · 旅遊" at bounding box center [637, 241] width 417 height 17
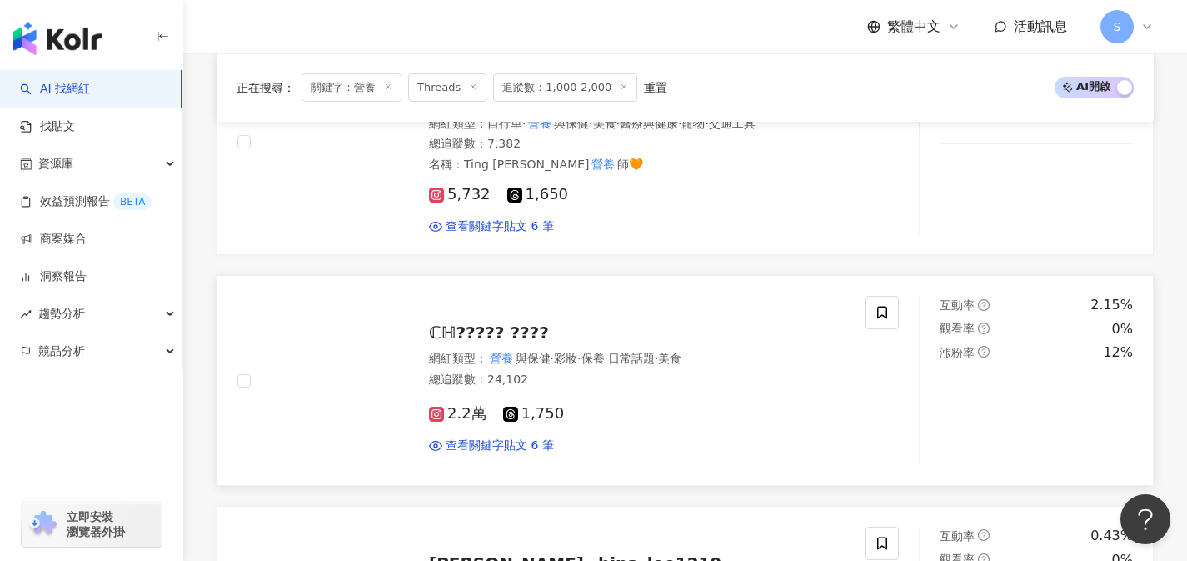
scroll to position [1742, 0]
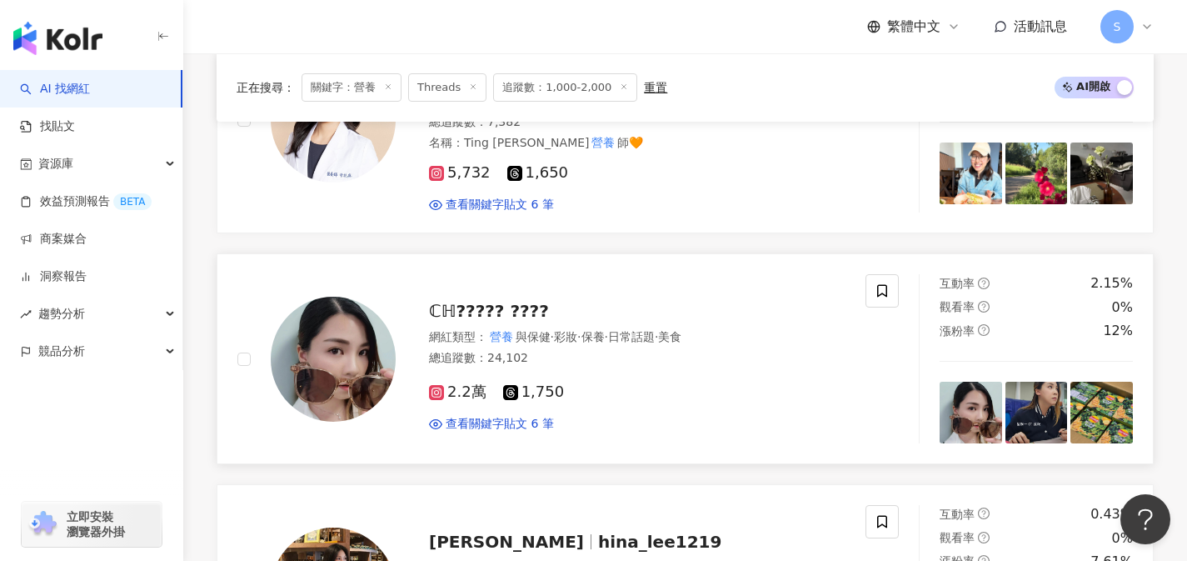
click at [533, 350] on div "總追蹤數 ： 24,102" at bounding box center [637, 358] width 417 height 17
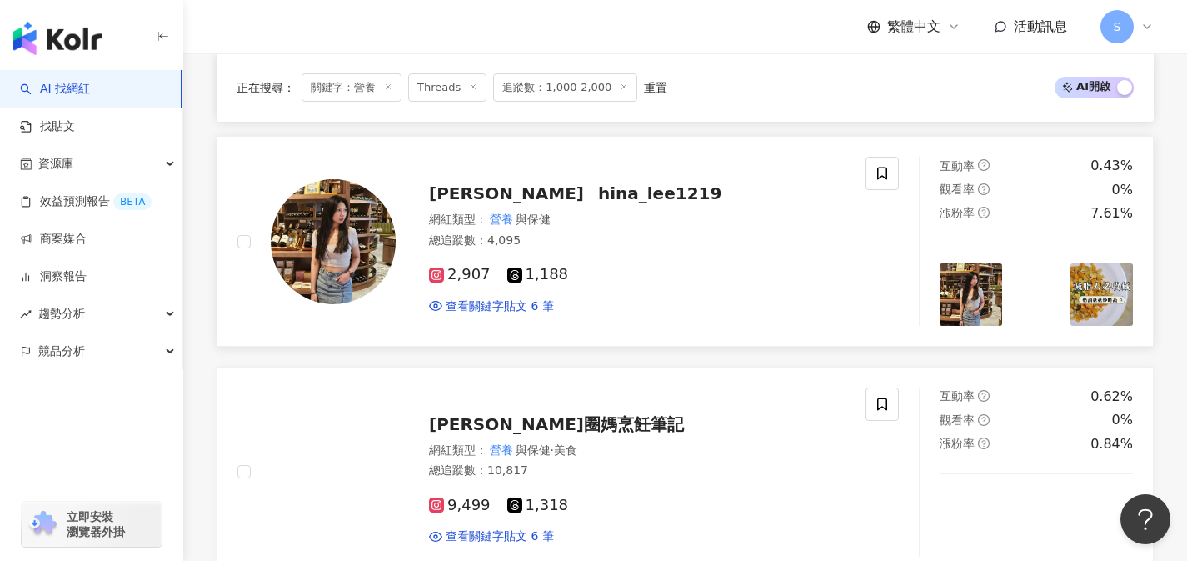
scroll to position [2055, 0]
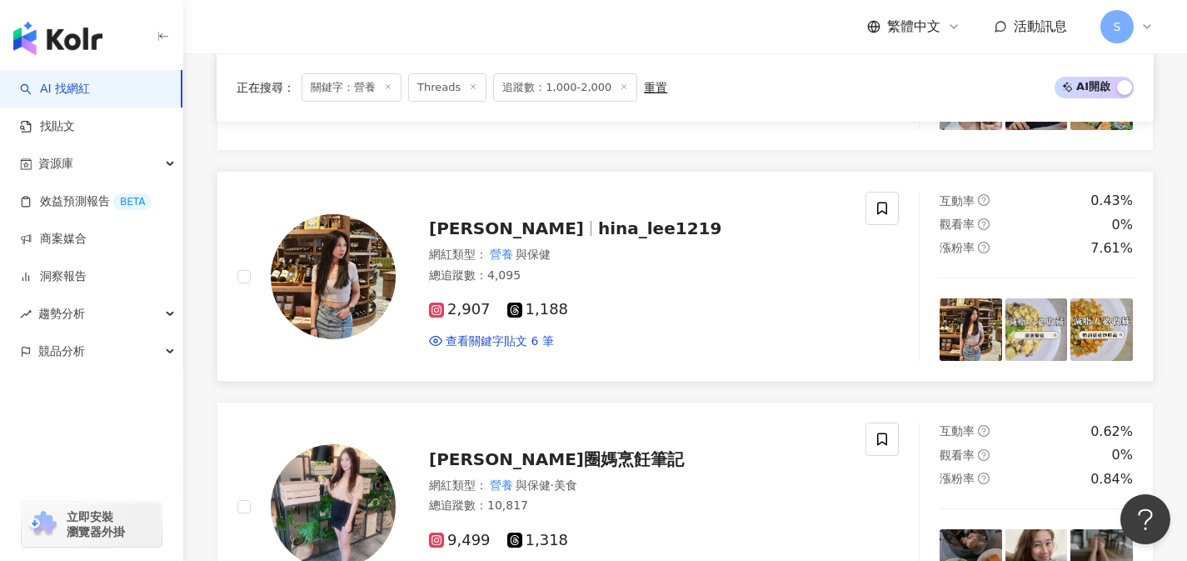
click at [542, 267] on div "總追蹤數 ： 4,095" at bounding box center [637, 275] width 417 height 17
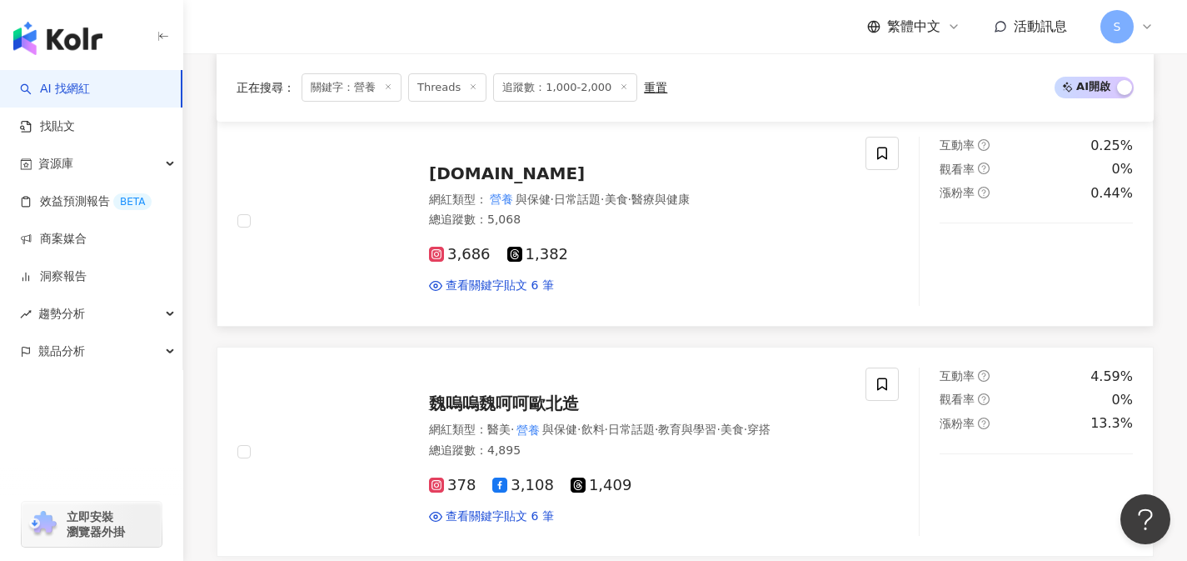
scroll to position [2776, 0]
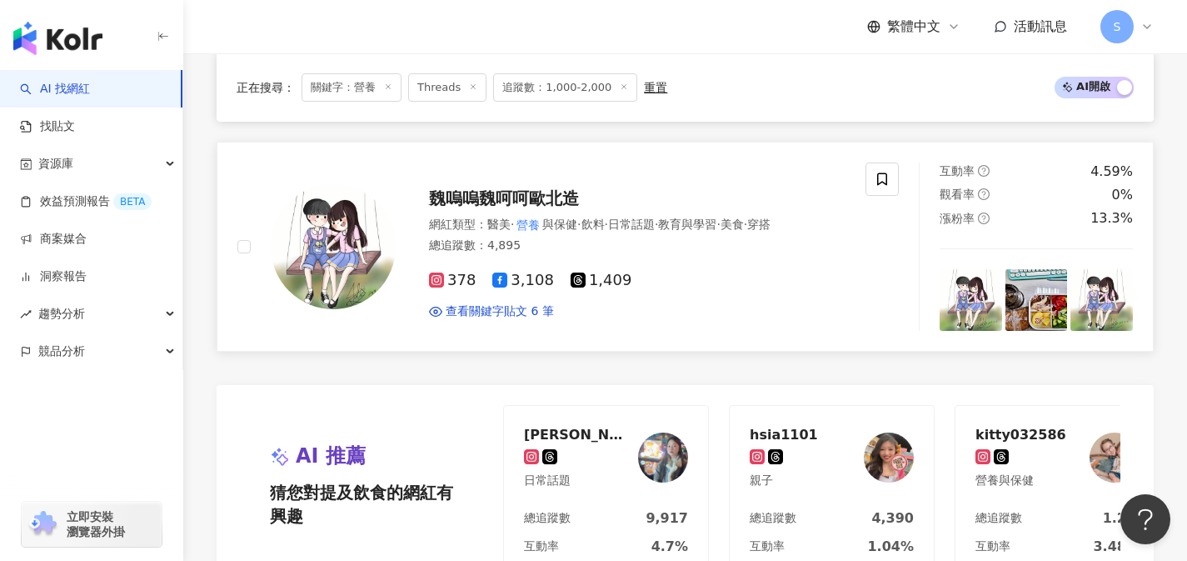
click at [567, 315] on link "魏嗚嗚魏呵呵歐北造 網紅類型 ： 醫美 · 營養 與保健 · 飲料 · 日常話題 · 教育與學習 · 美食 · 穿搭 總追蹤數 ： 4,895 378 3,1…" at bounding box center [685, 247] width 937 height 211
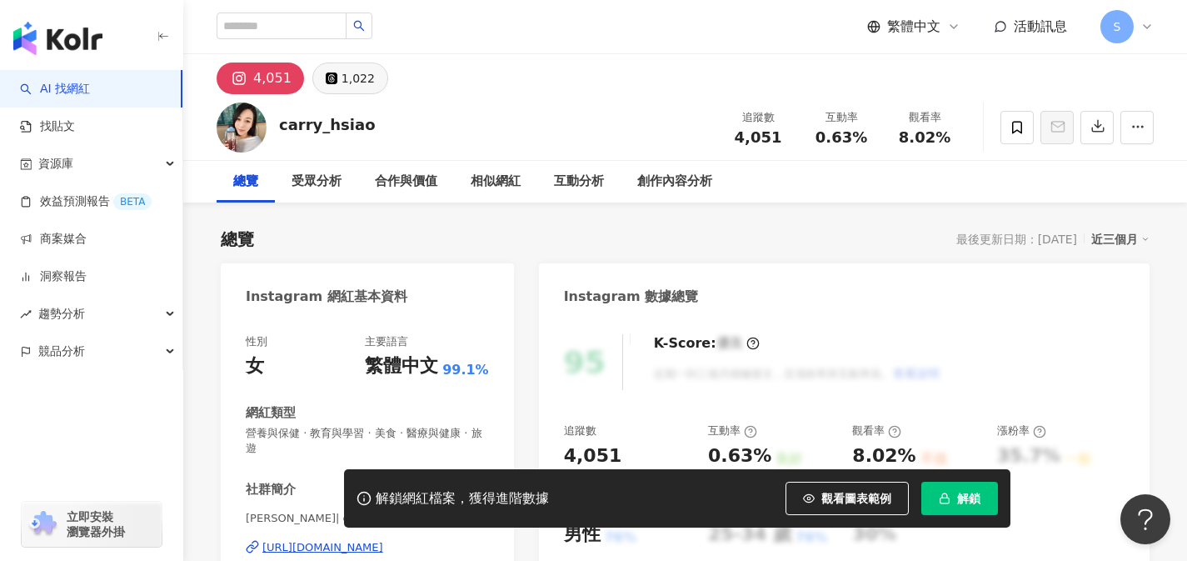
click at [349, 82] on div "1,022" at bounding box center [358, 78] width 33 height 23
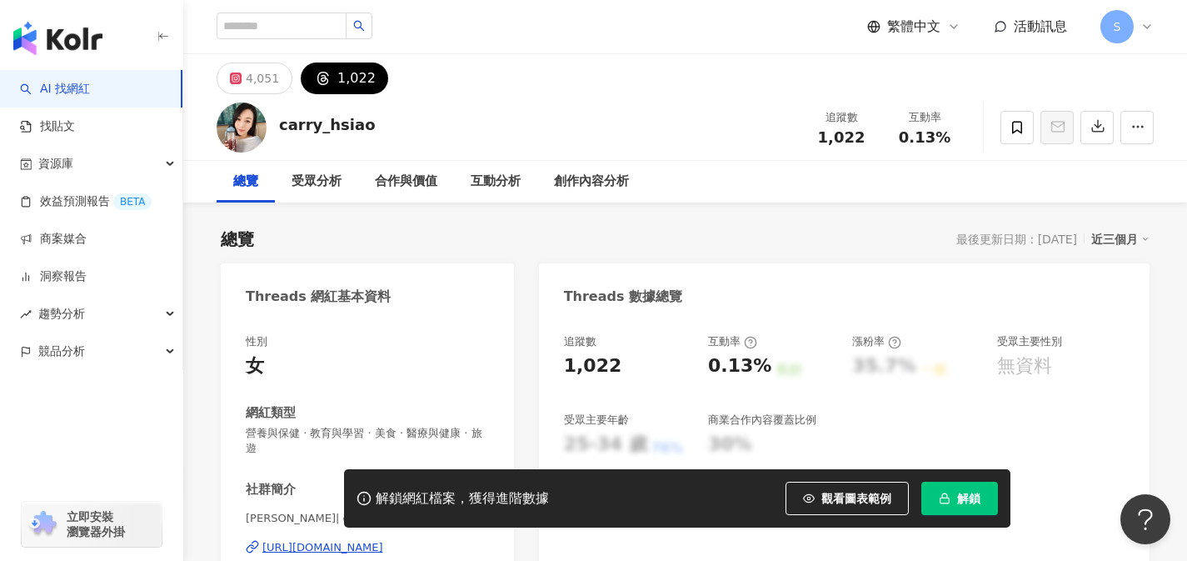
click at [288, 540] on div "https://www.threads.com/@carry_hsiao" at bounding box center [322, 547] width 121 height 15
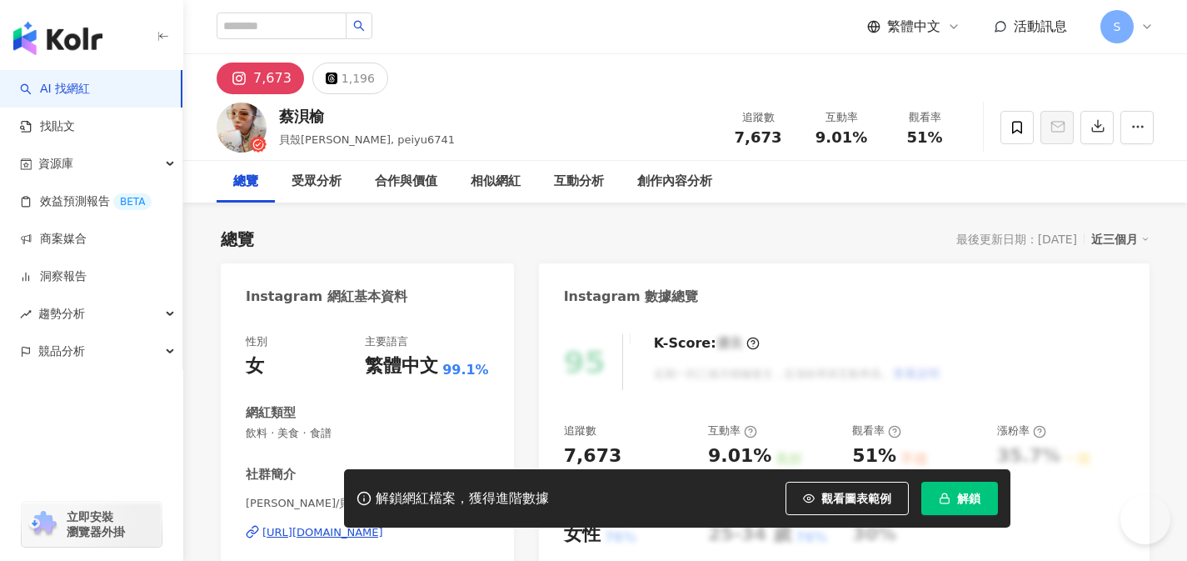
click at [334, 95] on div "[PERSON_NAME] 貝殼馬麻, peiyu6741 追蹤數 7,673 互動率 9.01% 觀看率 51%" at bounding box center [685, 127] width 1004 height 66
click at [342, 80] on div "1,196" at bounding box center [358, 78] width 33 height 23
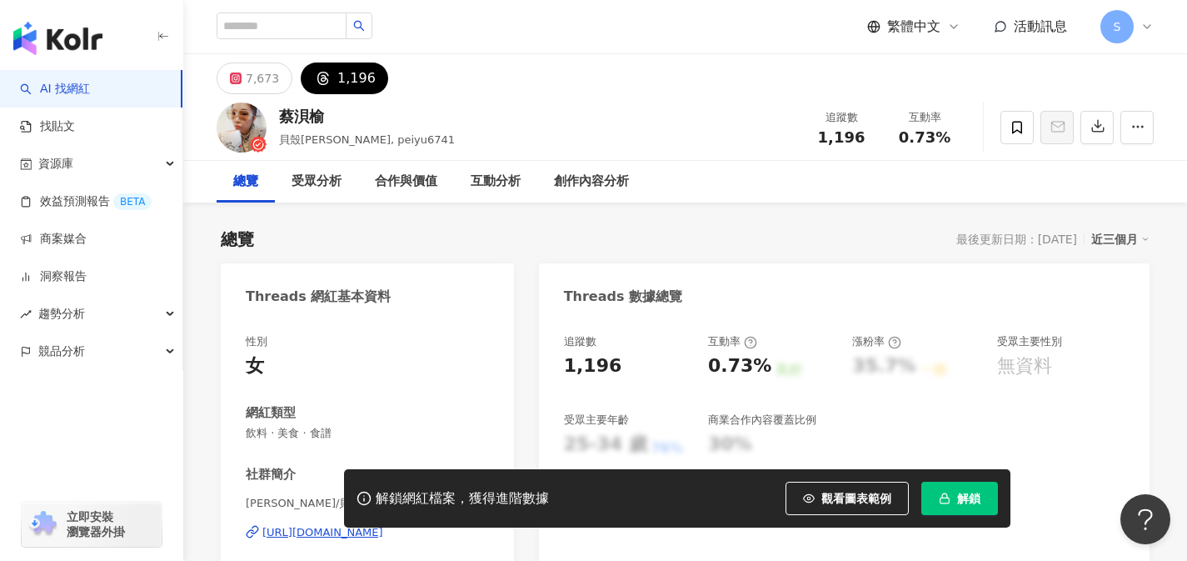
scroll to position [89, 0]
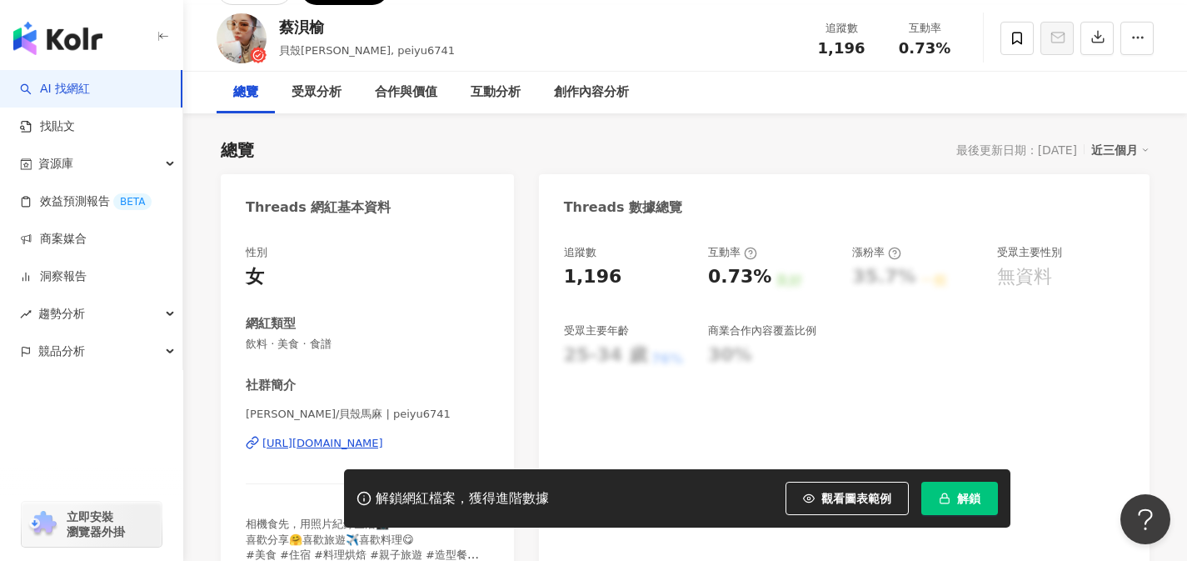
click at [327, 448] on div "https://www.threads.com/@peiyu6741" at bounding box center [322, 443] width 121 height 15
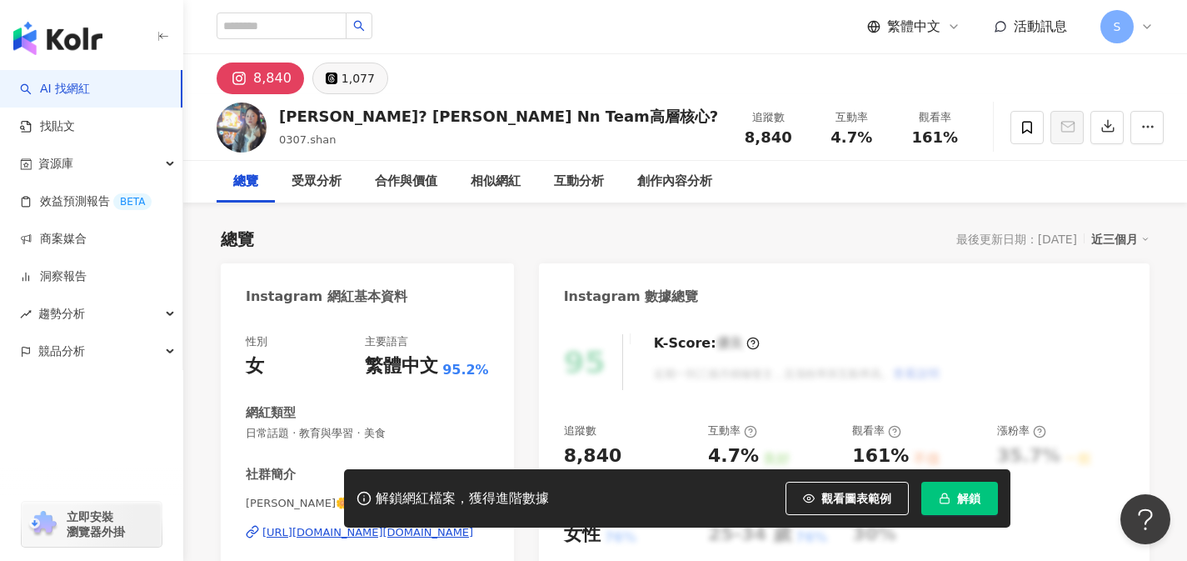
click at [352, 67] on div "1,077" at bounding box center [358, 78] width 33 height 23
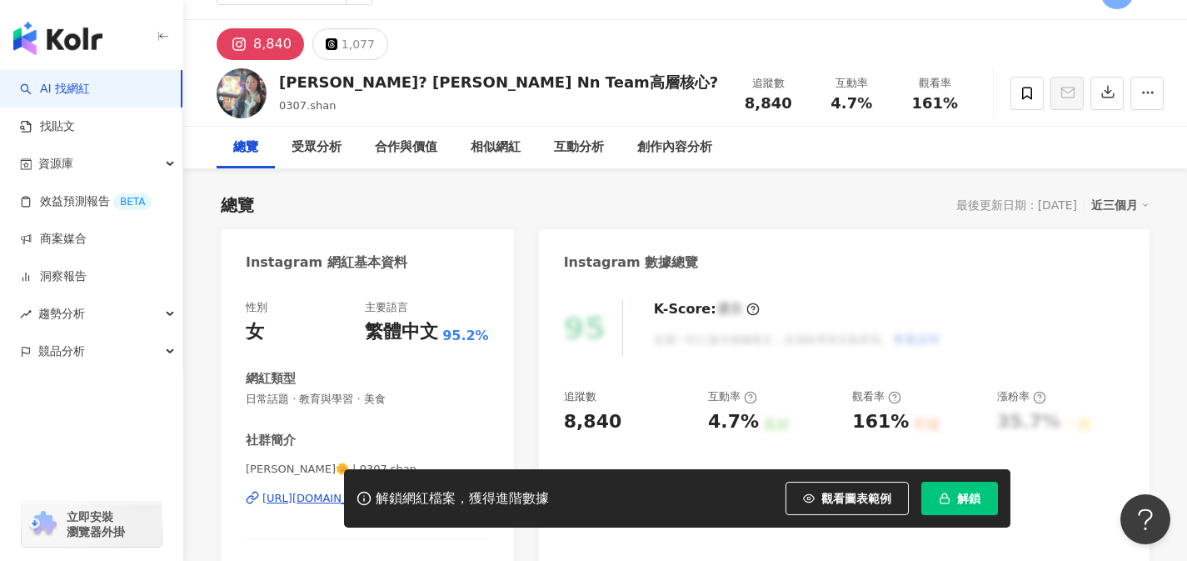
click at [349, 49] on div "1,077" at bounding box center [358, 43] width 33 height 23
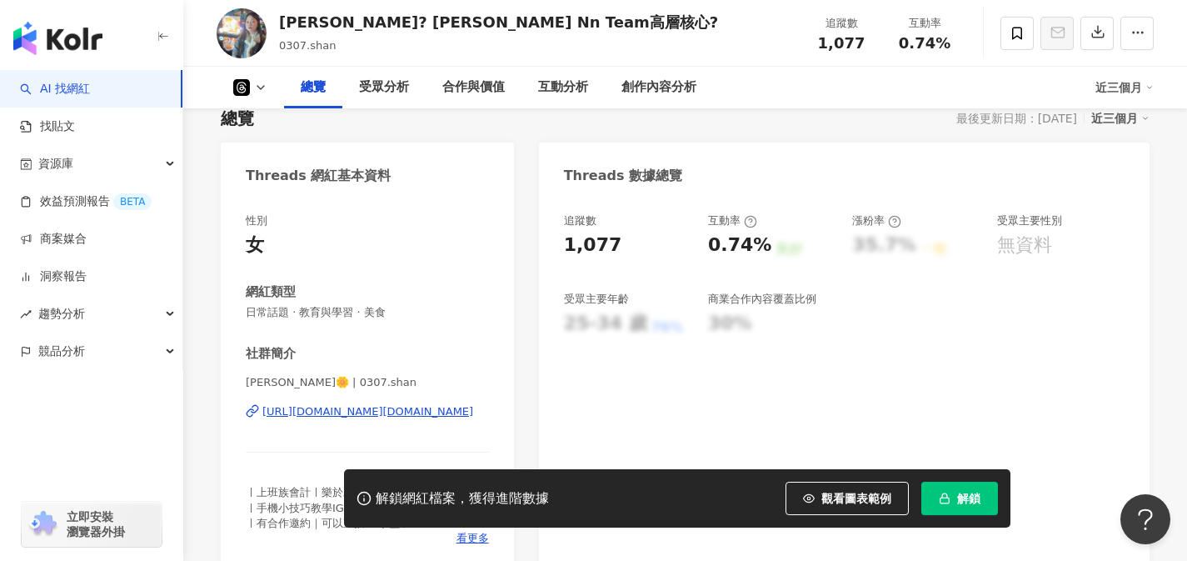
scroll to position [163, 0]
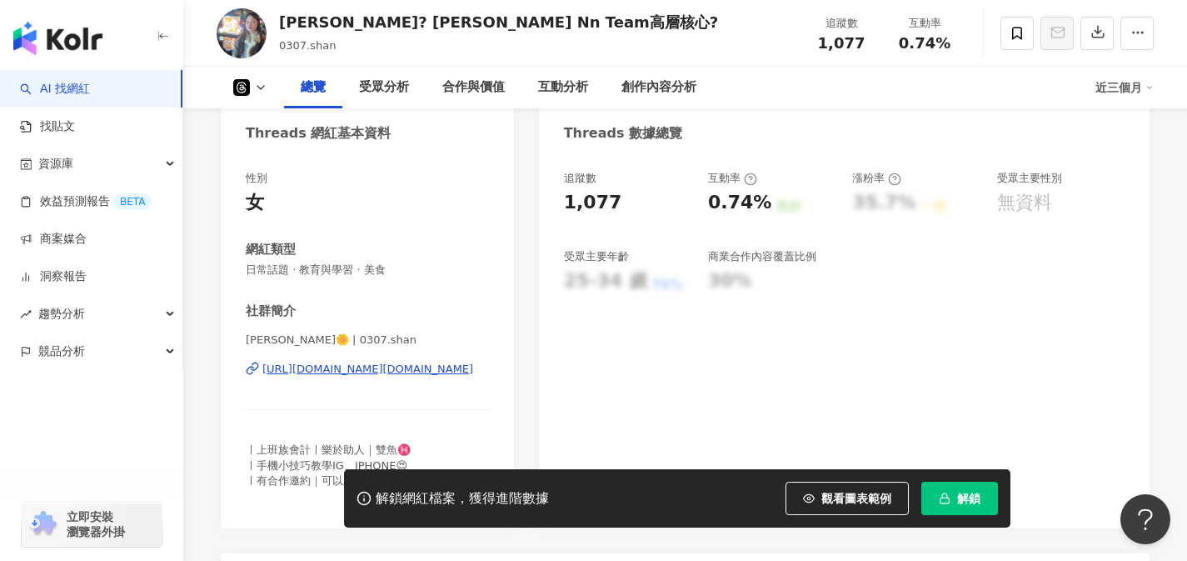
click at [409, 370] on div "https://www.threads.com/@0307.shan" at bounding box center [367, 369] width 211 height 15
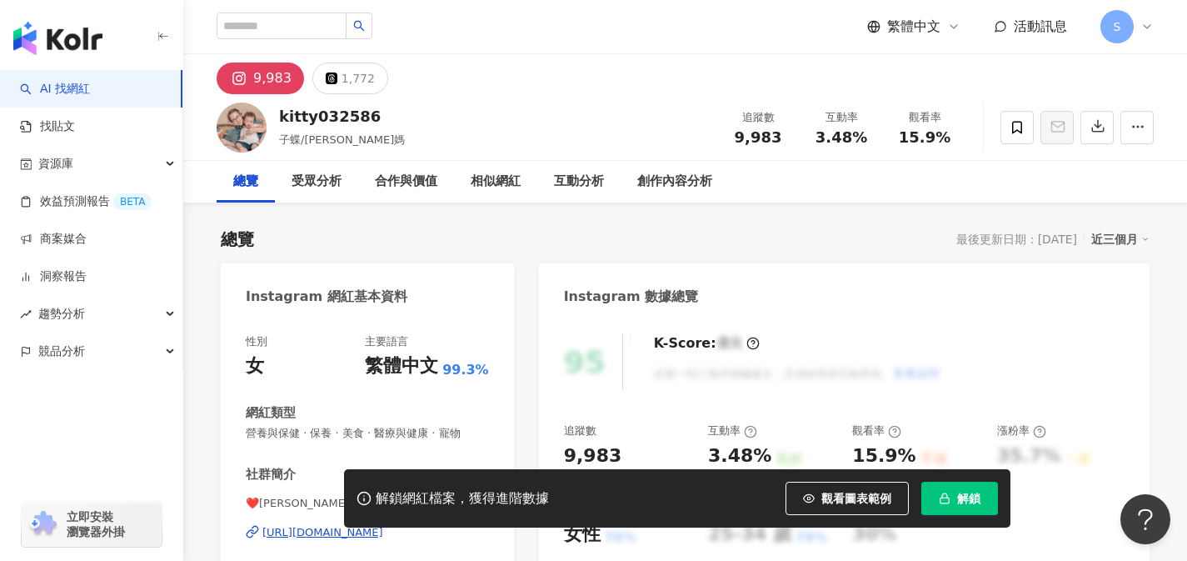
scroll to position [106, 0]
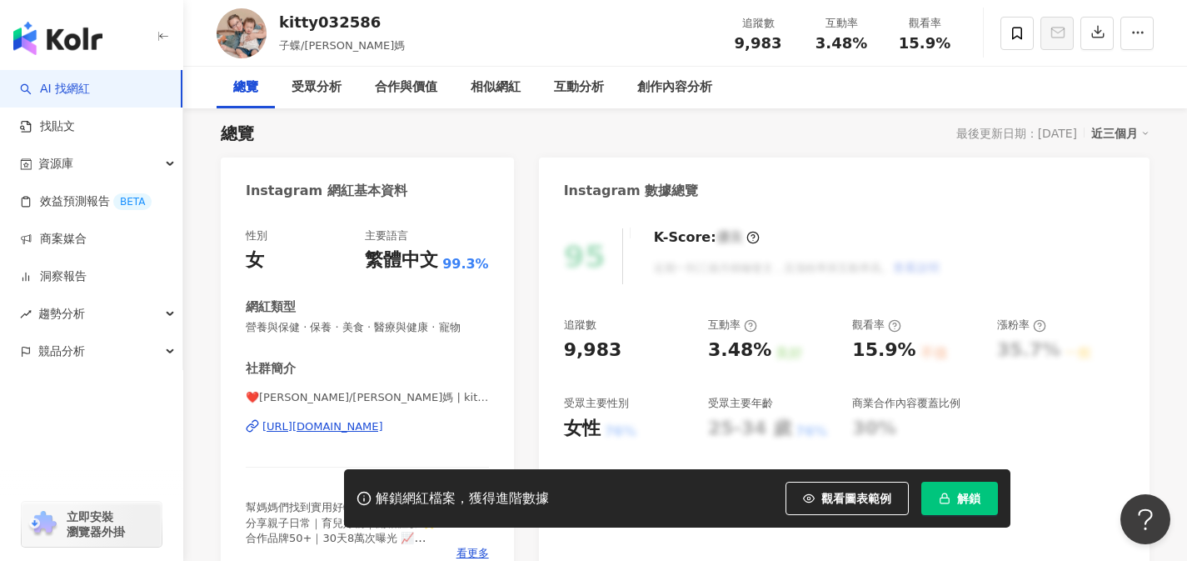
click at [383, 421] on div "https://www.instagram.com/kitty032586/" at bounding box center [322, 426] width 121 height 15
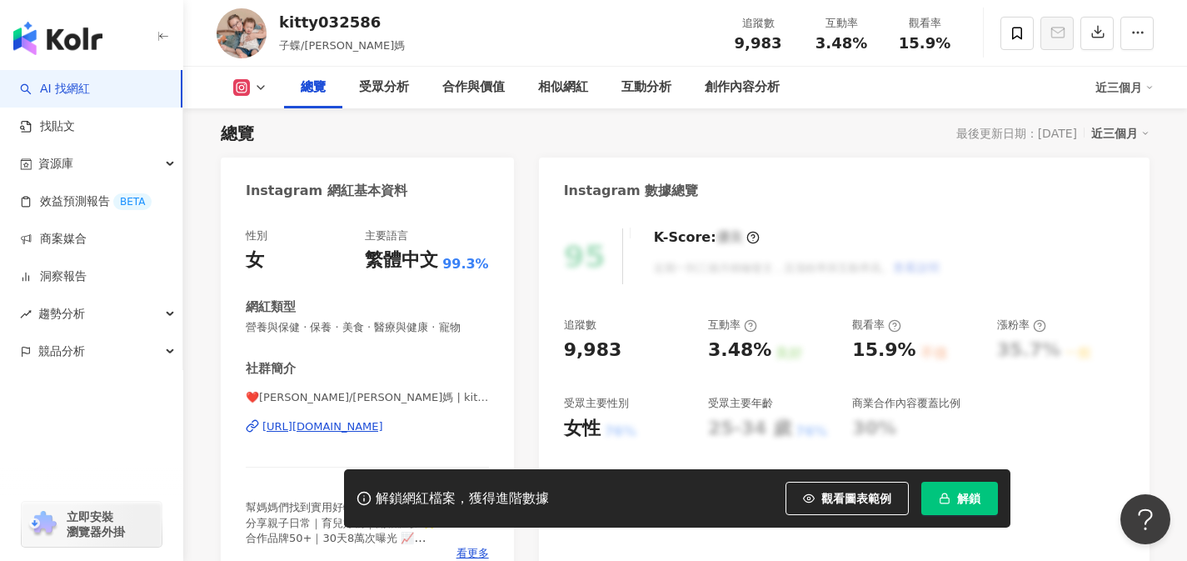
scroll to position [0, 0]
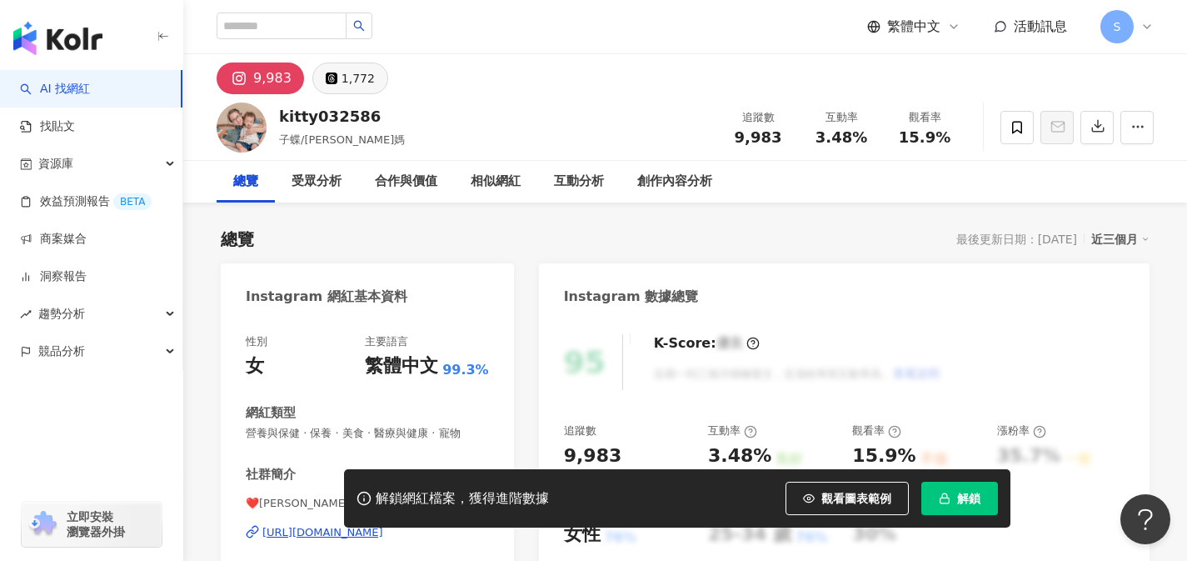
click at [342, 86] on div "1,772" at bounding box center [358, 78] width 33 height 23
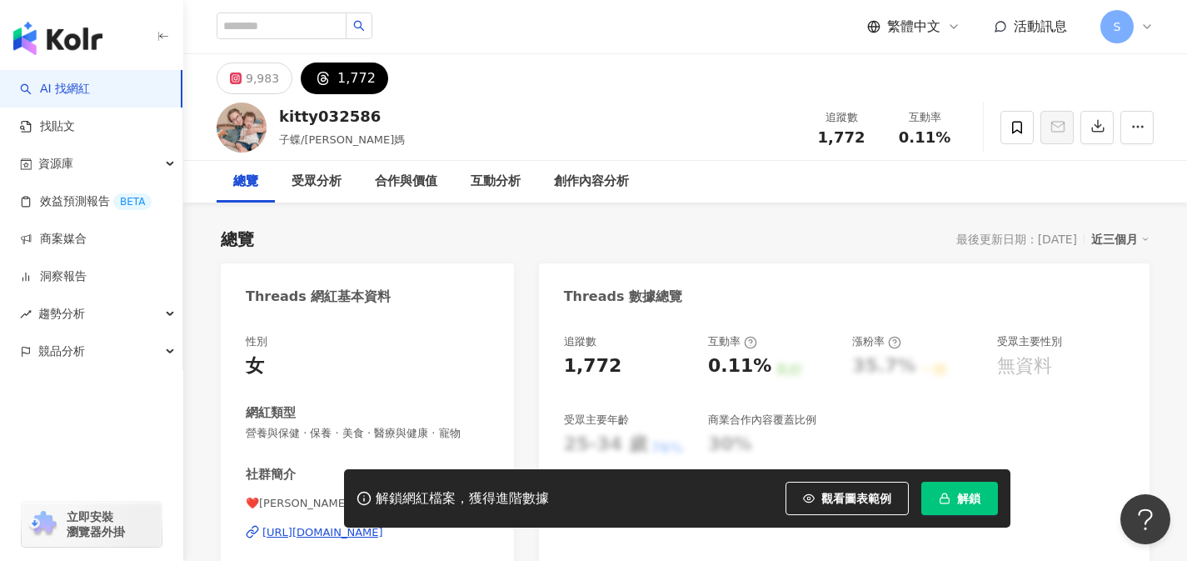
scroll to position [74, 0]
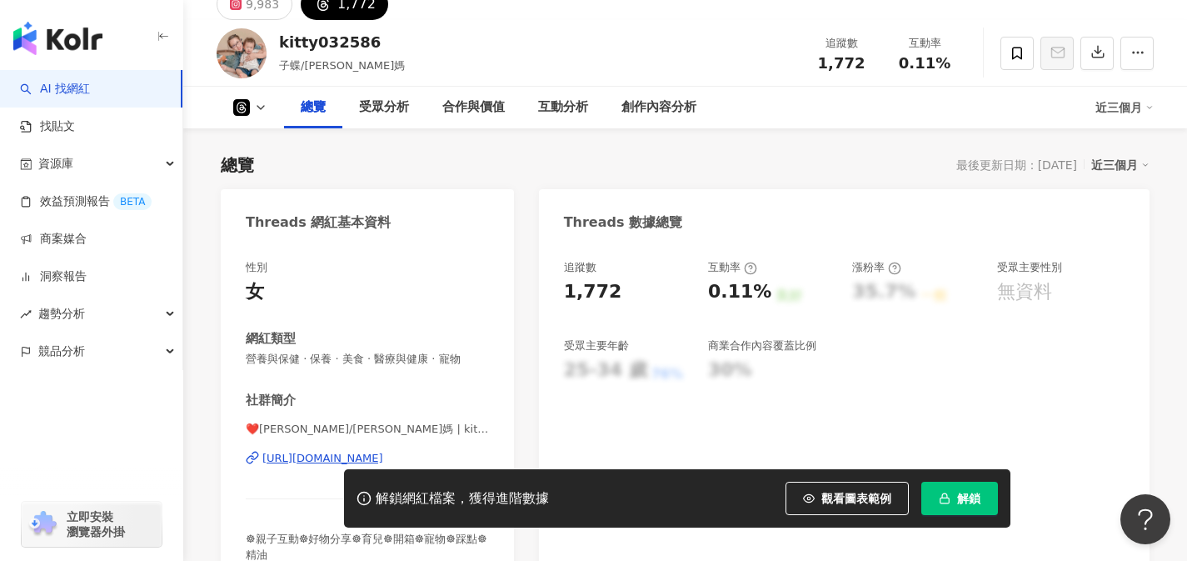
click at [292, 462] on div "https://www.threads.com/@kitty032586" at bounding box center [322, 458] width 121 height 15
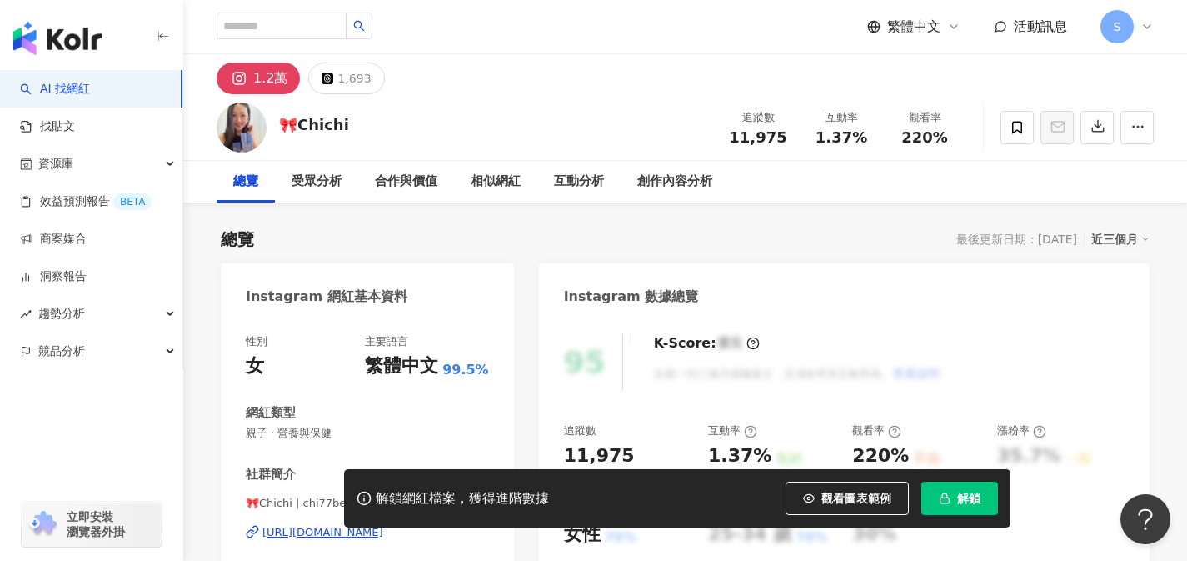
drag, startPoint x: 356, startPoint y: 89, endPoint x: 455, endPoint y: 292, distance: 225.5
click at [356, 89] on div "1,693" at bounding box center [353, 78] width 33 height 23
click at [348, 85] on div "1,693" at bounding box center [353, 78] width 33 height 23
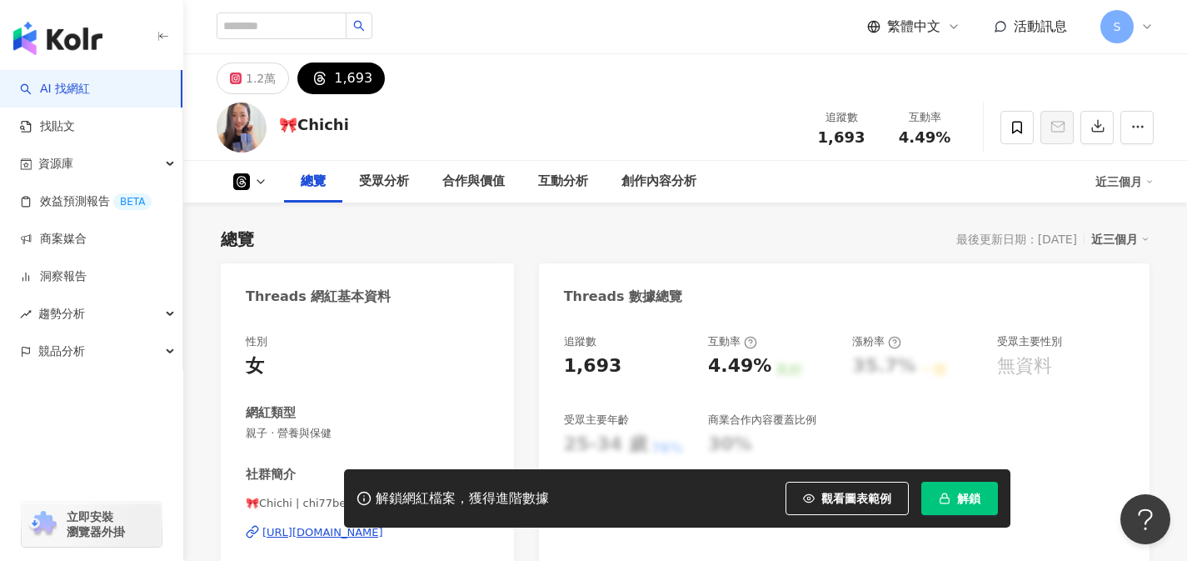
scroll to position [144, 0]
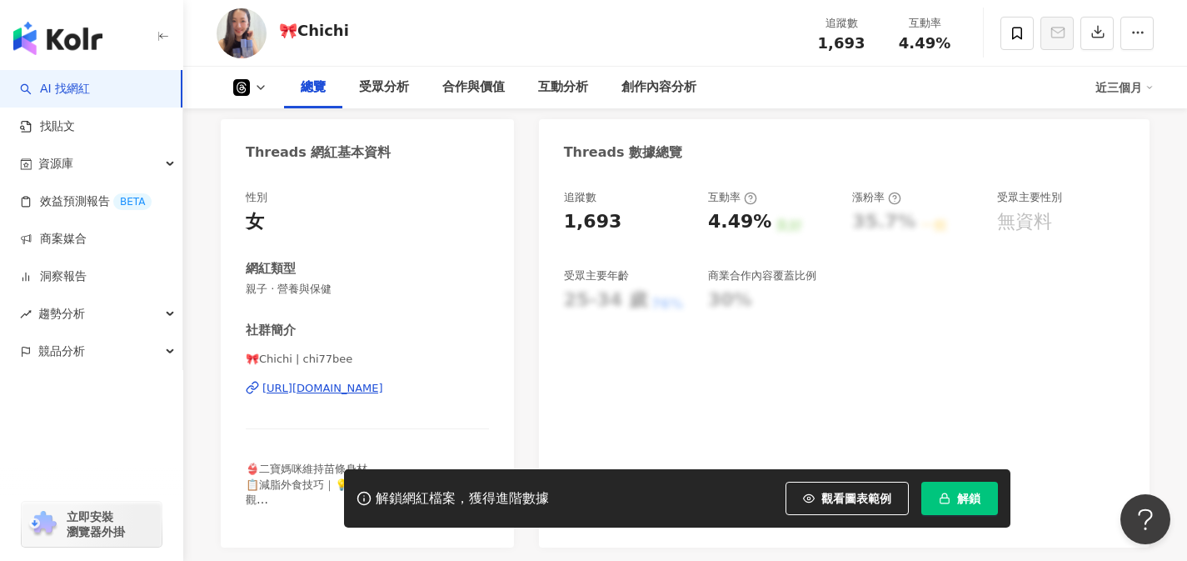
click at [383, 387] on div "[URL][DOMAIN_NAME]" at bounding box center [322, 388] width 121 height 15
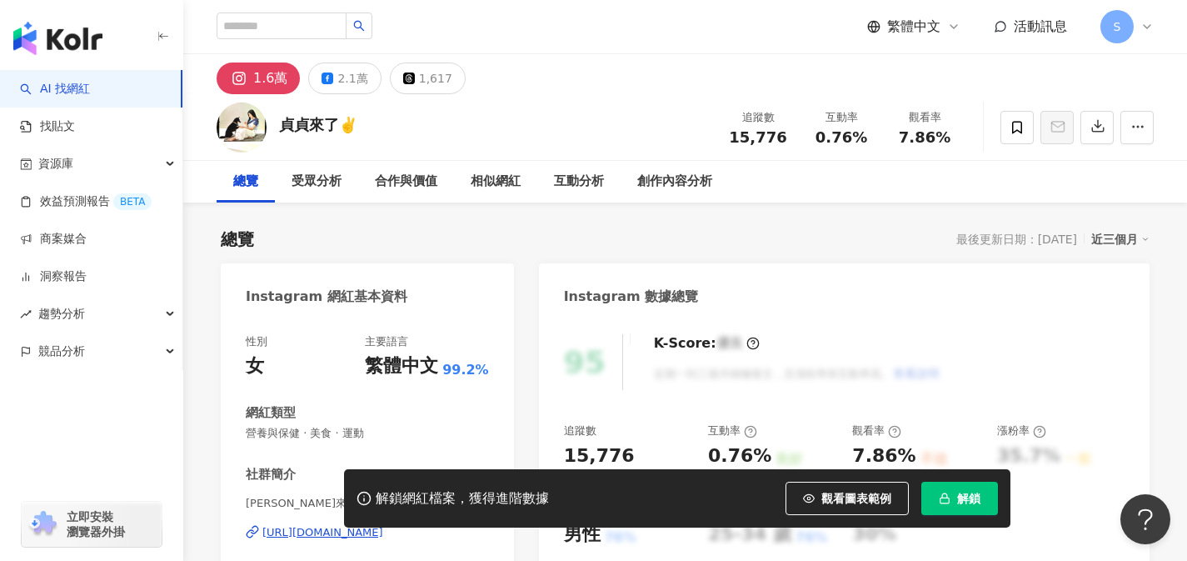
click at [383, 525] on div "[URL][DOMAIN_NAME]" at bounding box center [322, 532] width 121 height 15
click at [428, 80] on div "1,617" at bounding box center [435, 78] width 33 height 23
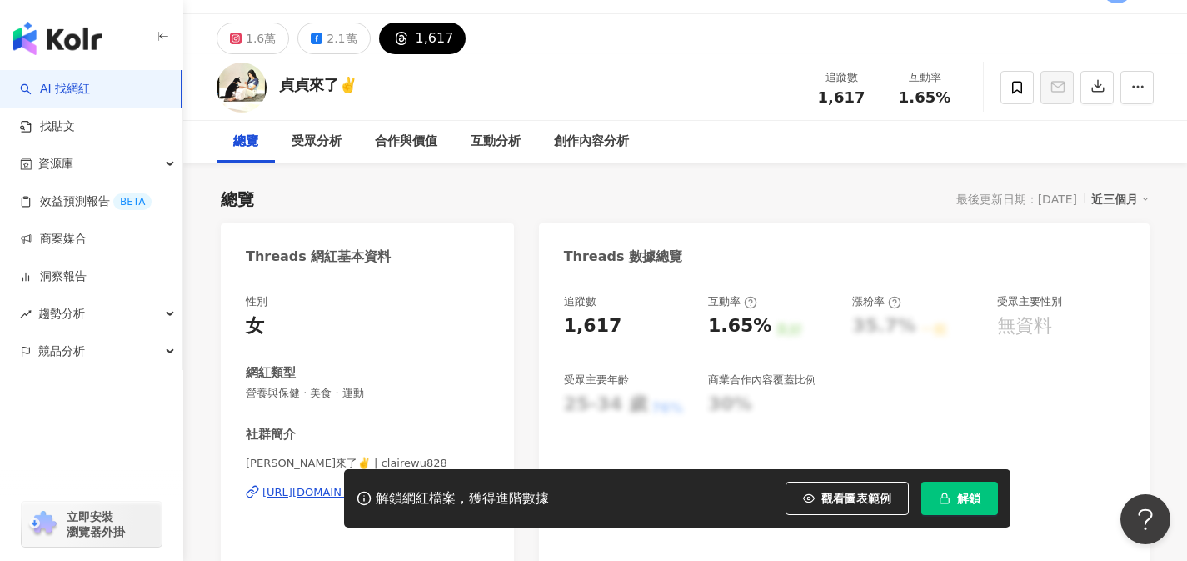
scroll to position [88, 0]
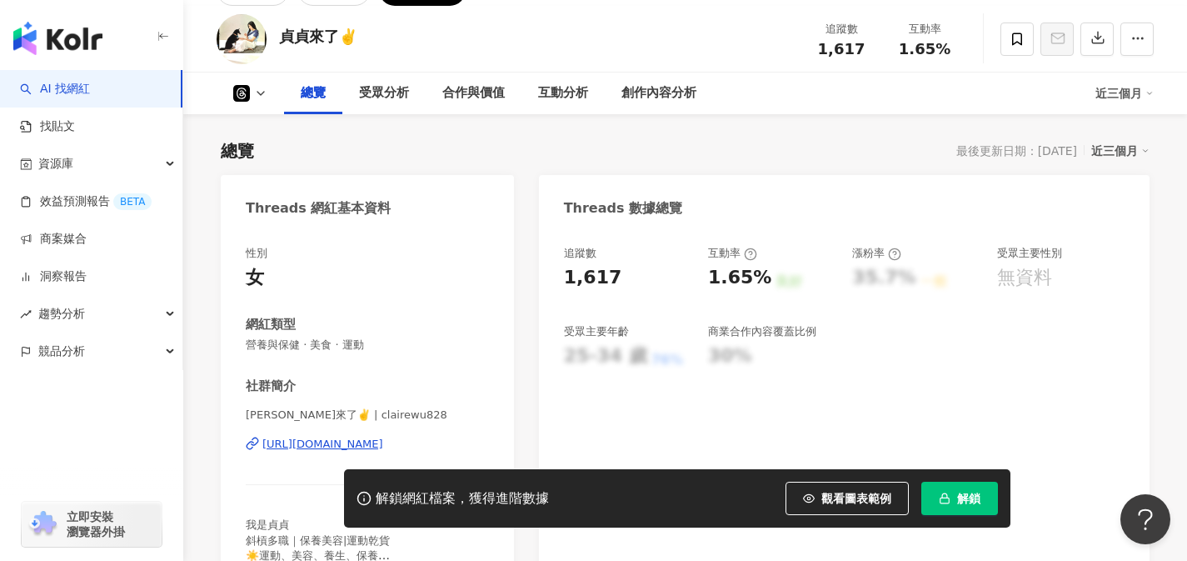
click at [302, 442] on div "https://www.threads.com/@clairewu828" at bounding box center [322, 444] width 121 height 15
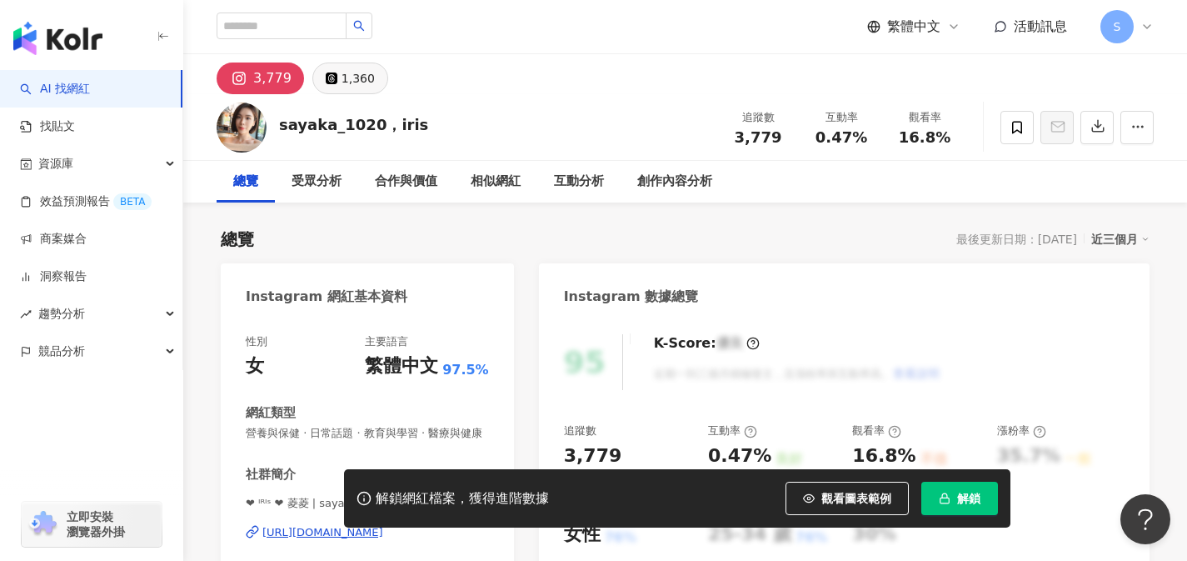
click at [369, 84] on button "1,360" at bounding box center [350, 78] width 76 height 32
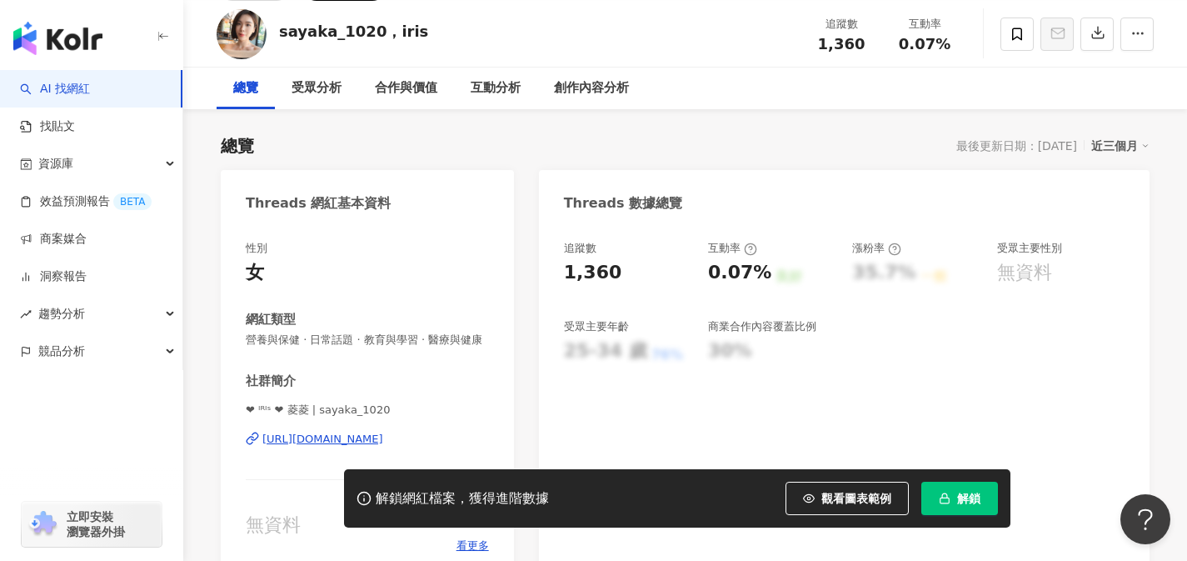
scroll to position [108, 0]
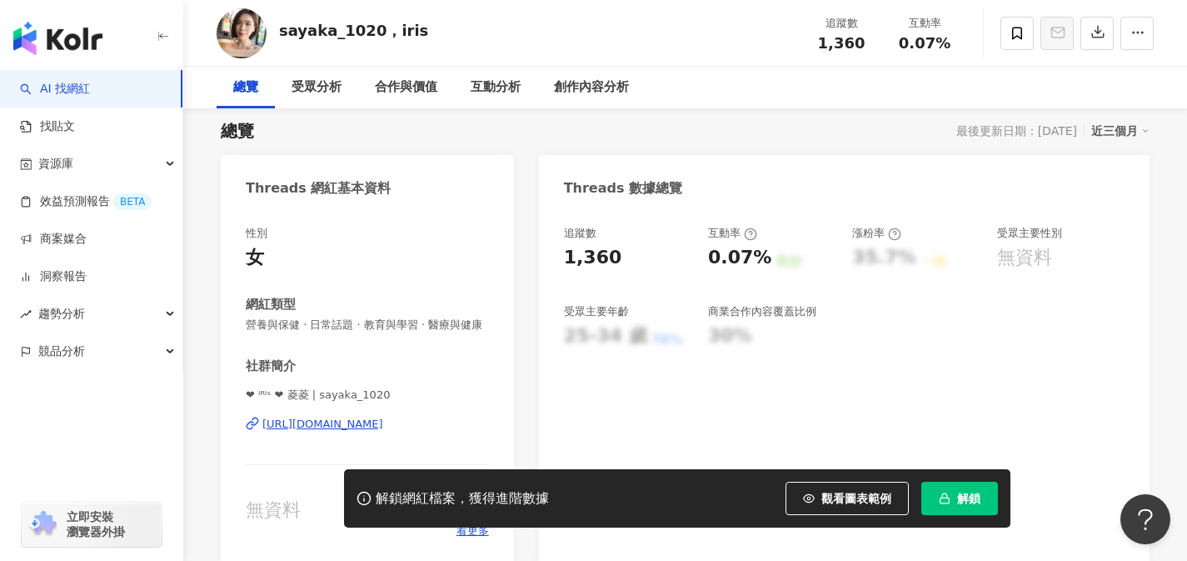
click at [383, 425] on div "https://www.threads.com/@sayaka_1020" at bounding box center [322, 424] width 121 height 15
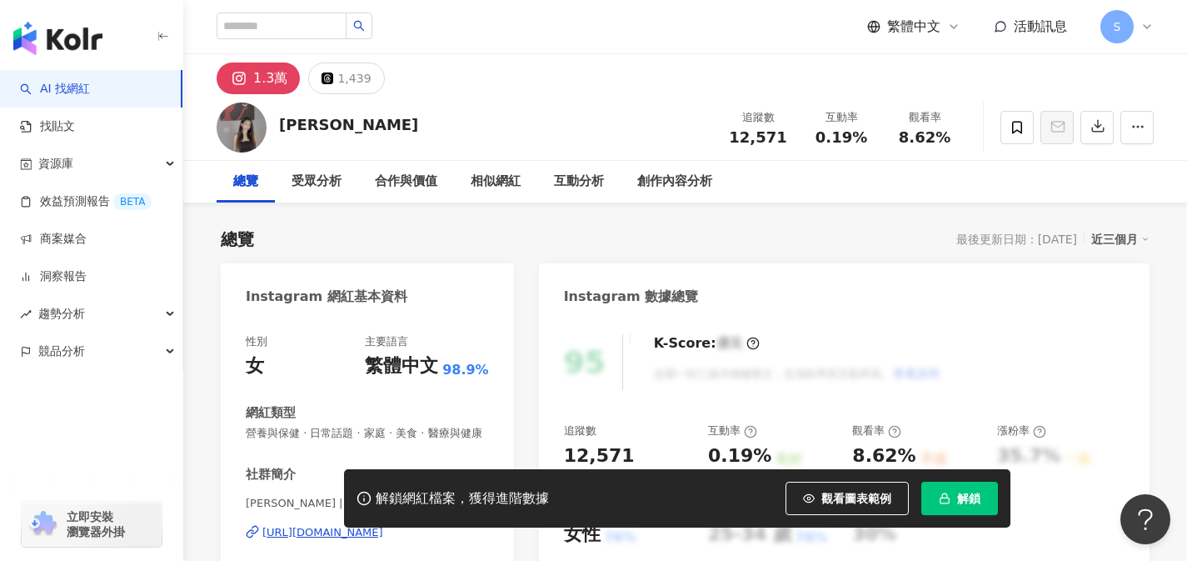
click at [353, 77] on div "1,439" at bounding box center [353, 78] width 33 height 23
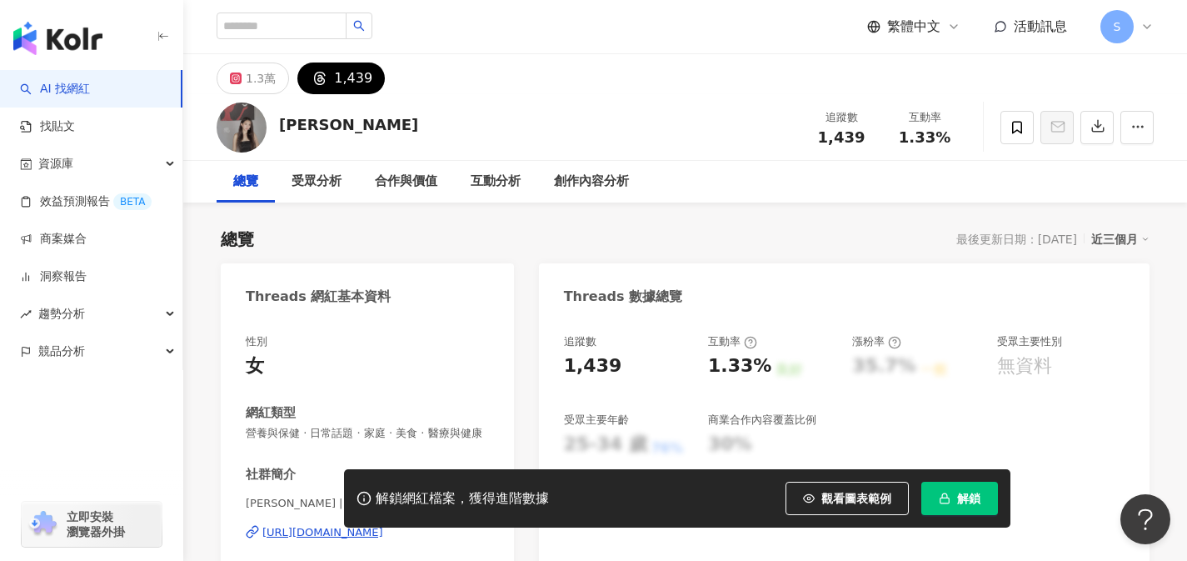
scroll to position [257, 0]
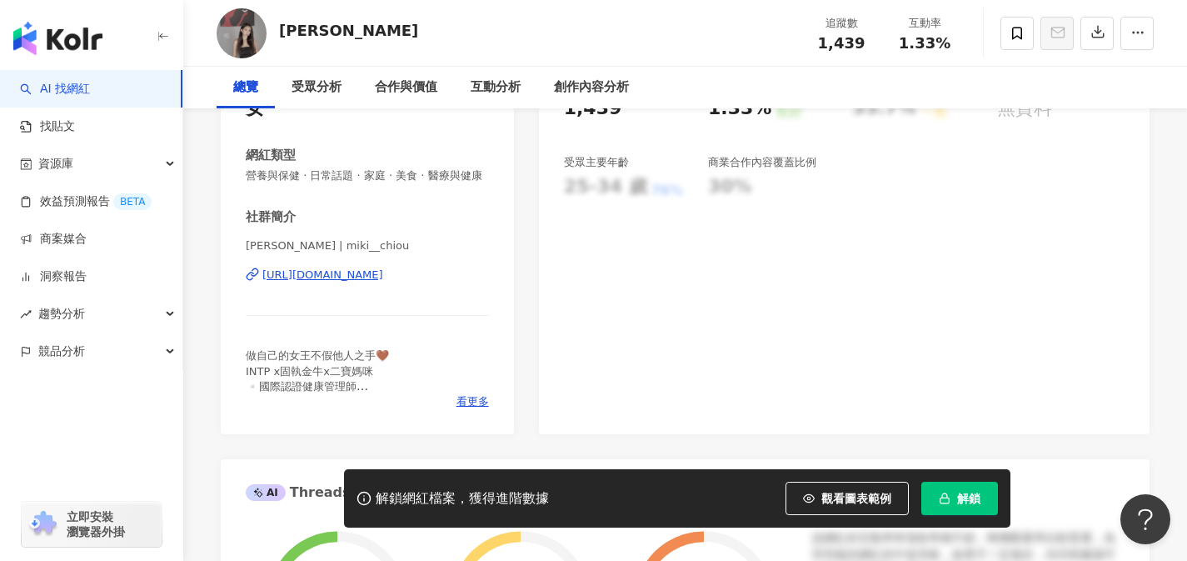
click at [383, 274] on div "https://www.threads.com/@miki__chiou" at bounding box center [322, 274] width 121 height 15
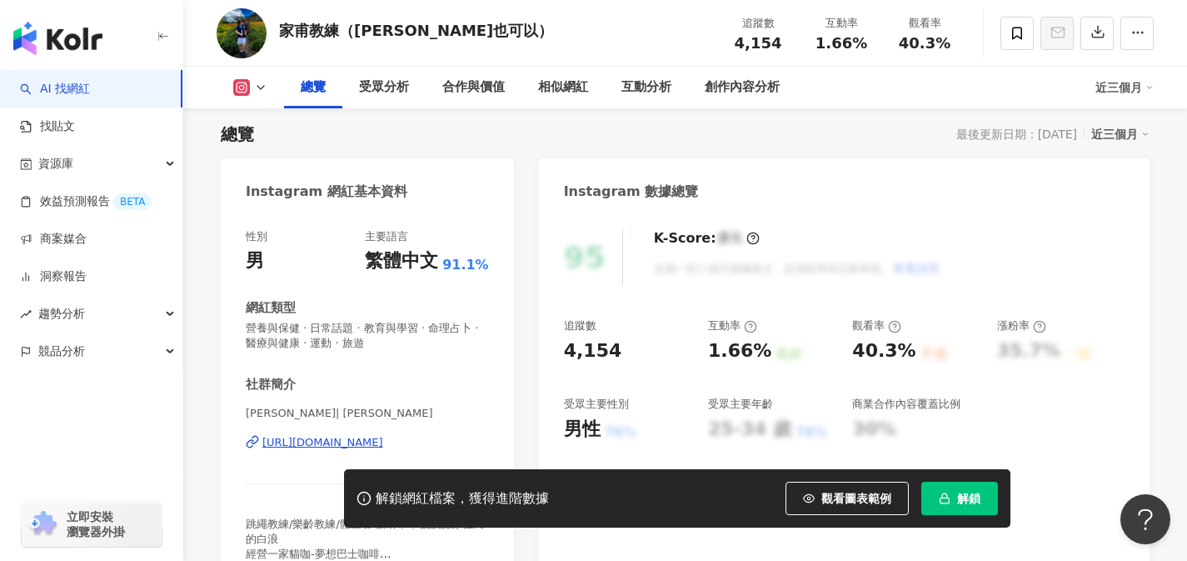
scroll to position [162, 0]
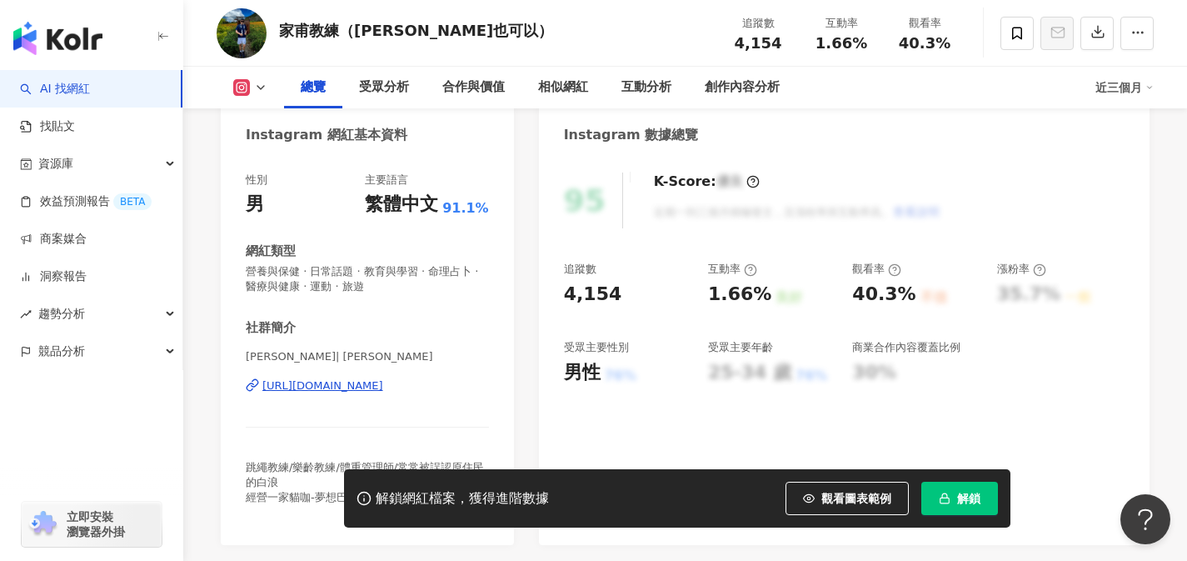
click at [347, 389] on div "[URL][DOMAIN_NAME]" at bounding box center [322, 385] width 121 height 15
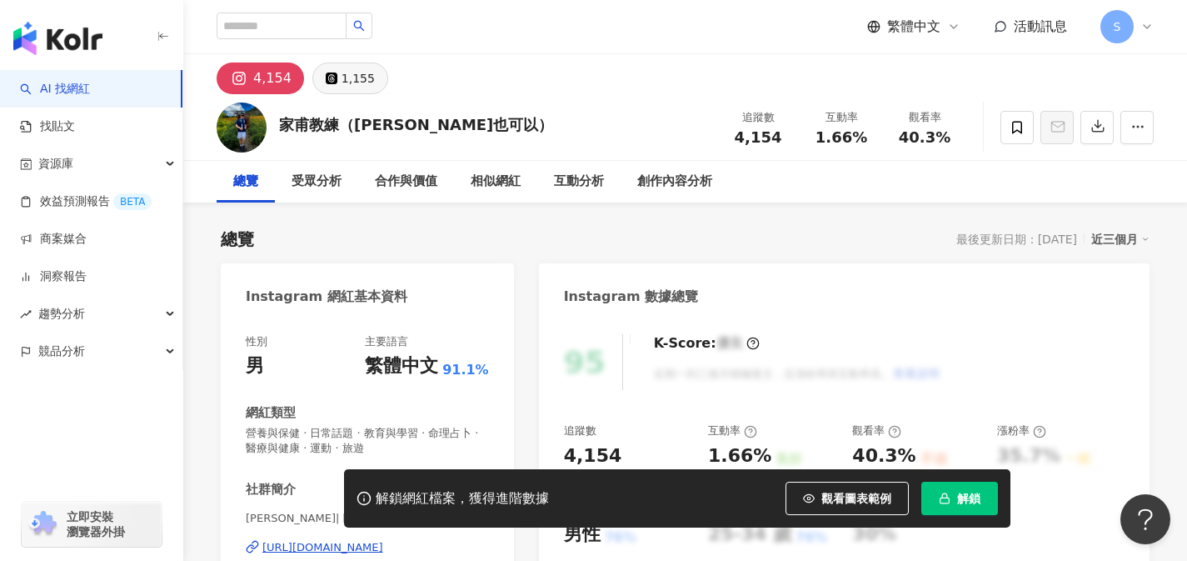
click at [357, 67] on div "1,155" at bounding box center [358, 78] width 33 height 23
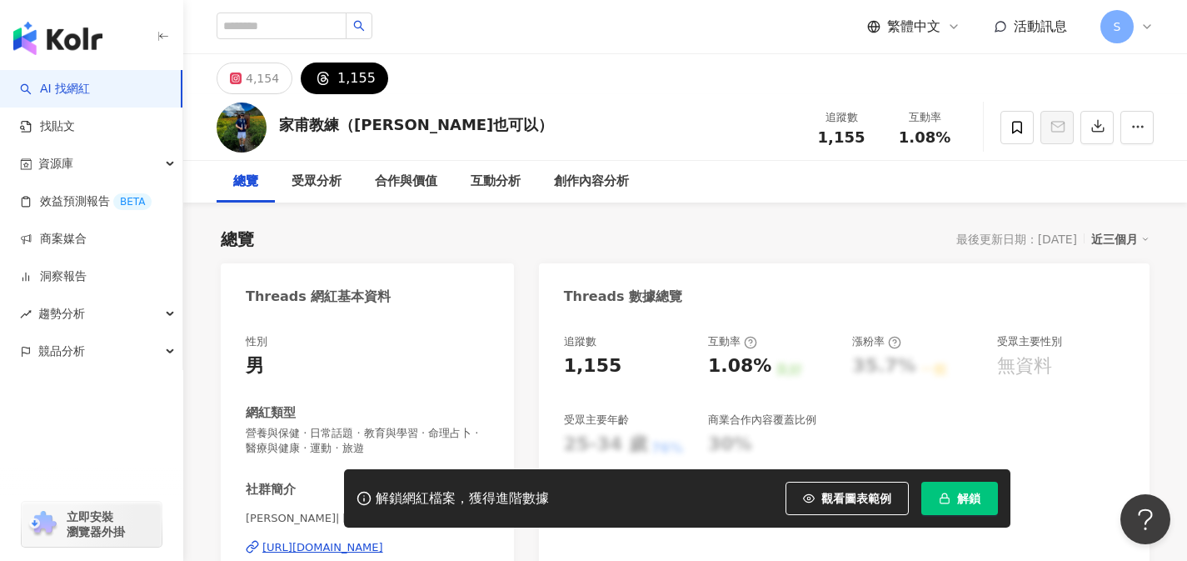
scroll to position [112, 0]
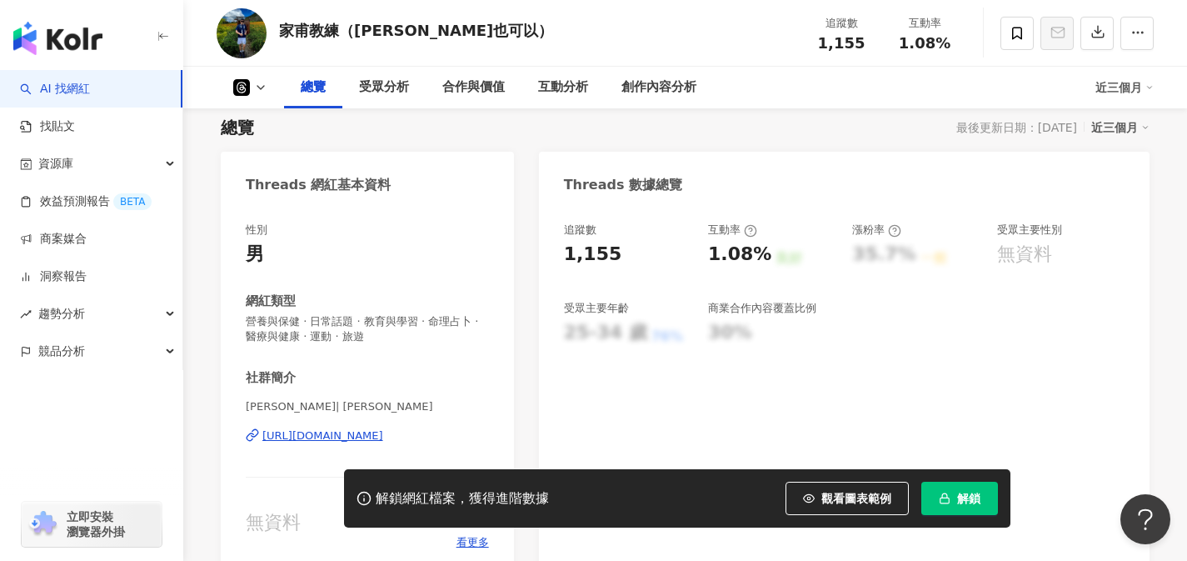
click at [383, 431] on div "https://www.threads.com/@jeffitchen" at bounding box center [322, 435] width 121 height 15
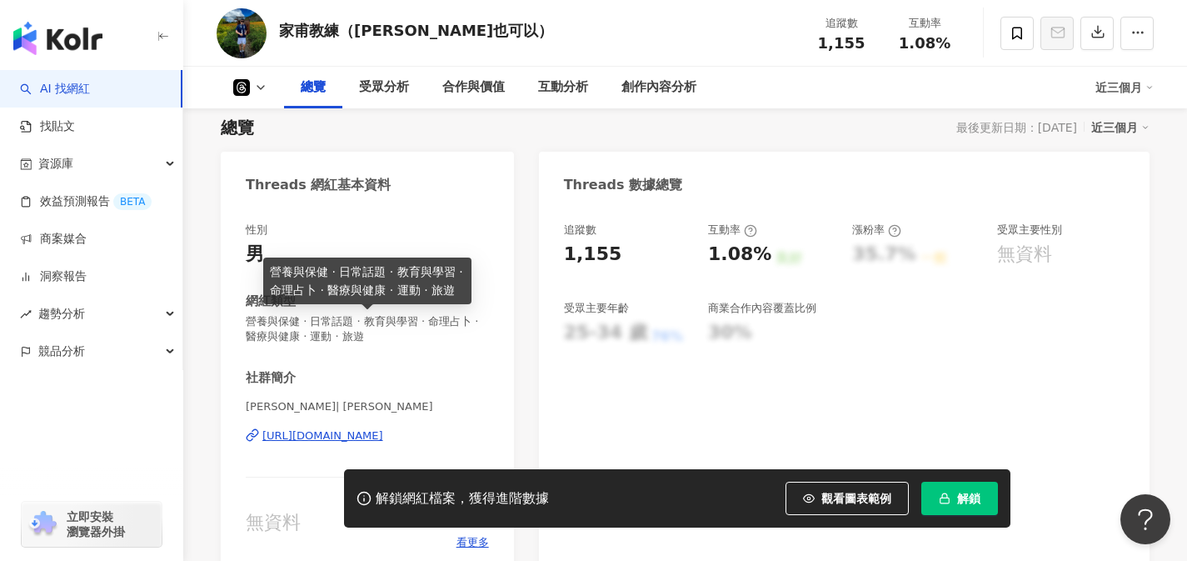
scroll to position [116, 0]
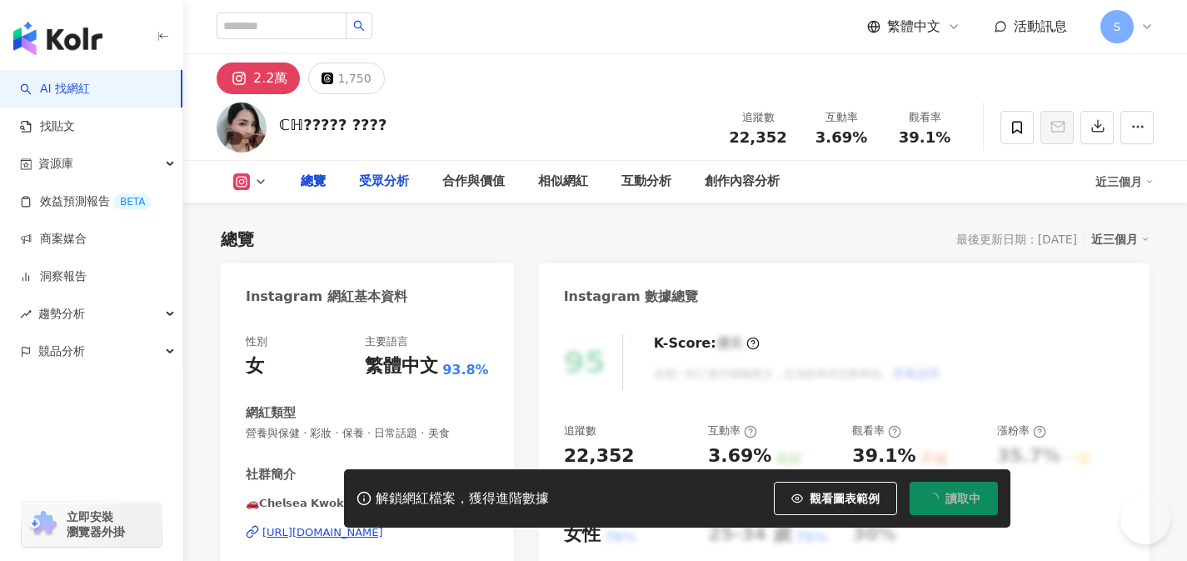
click at [366, 79] on button "1,750" at bounding box center [346, 78] width 76 height 32
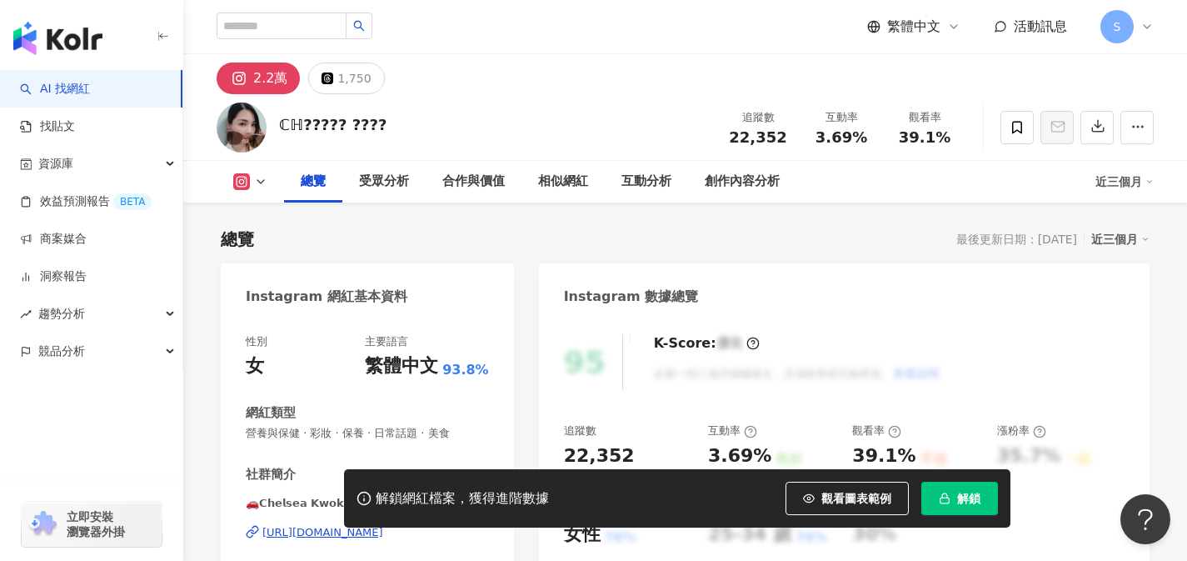
click at [357, 85] on div "1,750" at bounding box center [353, 78] width 33 height 23
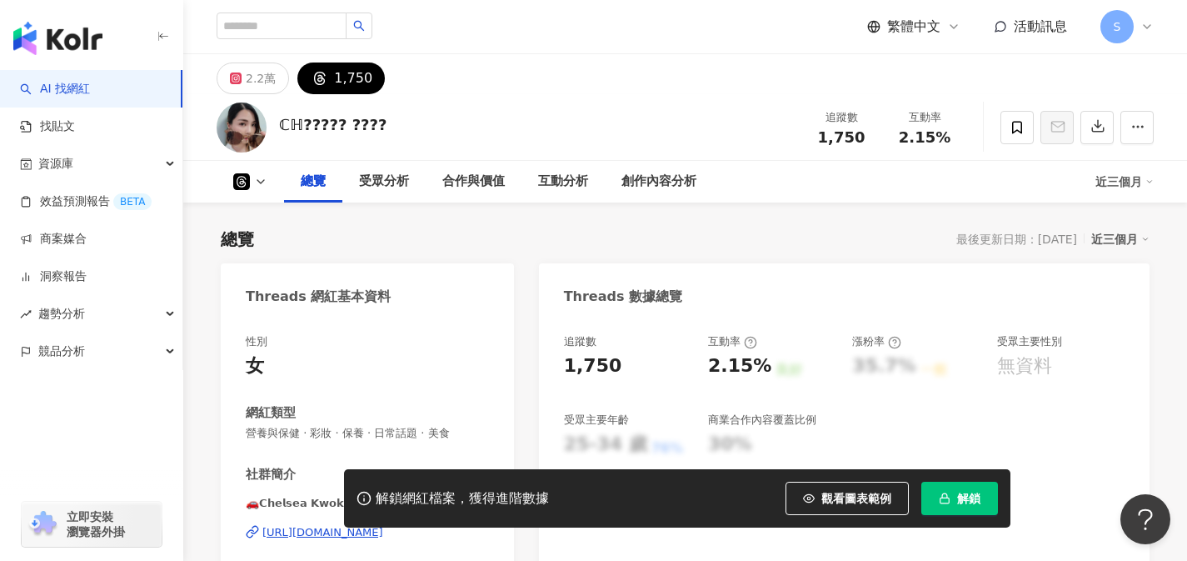
scroll to position [100, 0]
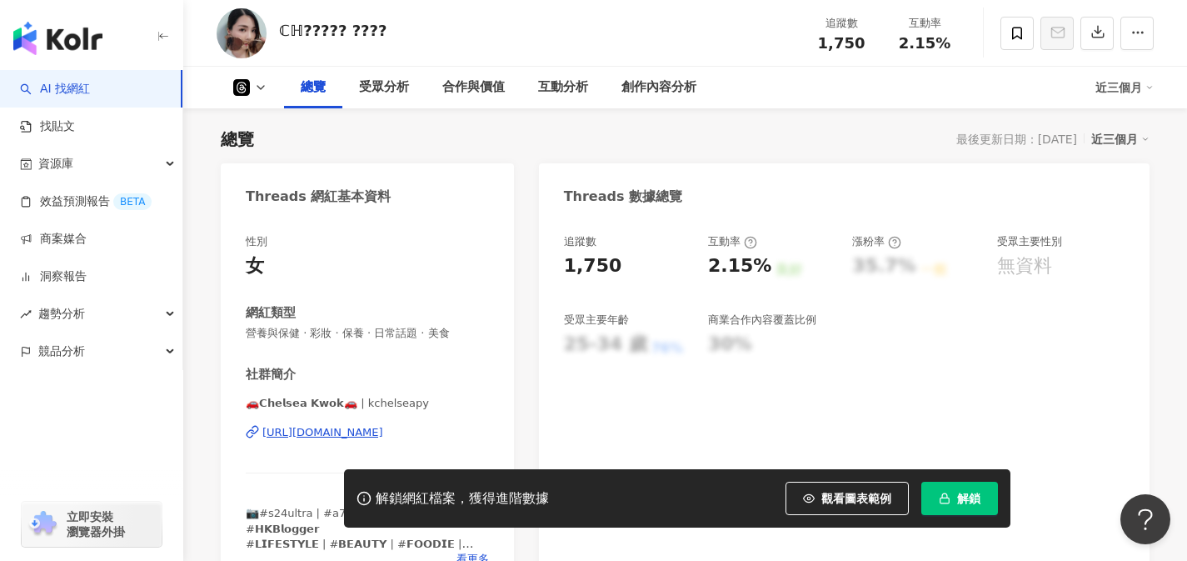
click at [383, 430] on div "https://www.threads.com/@kchelseapy" at bounding box center [322, 432] width 121 height 15
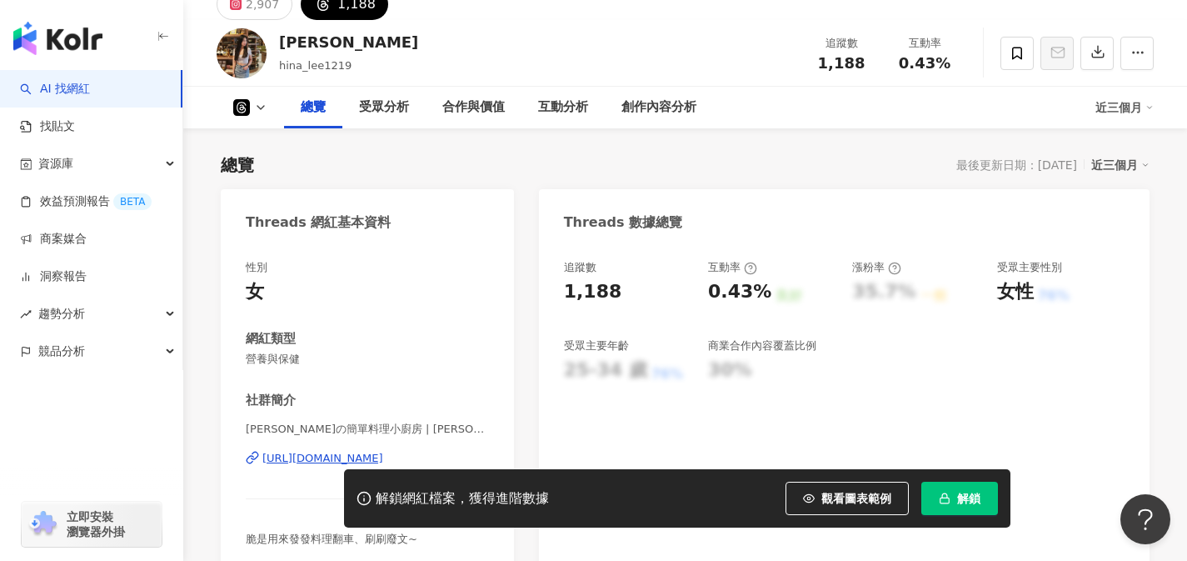
scroll to position [101, 0]
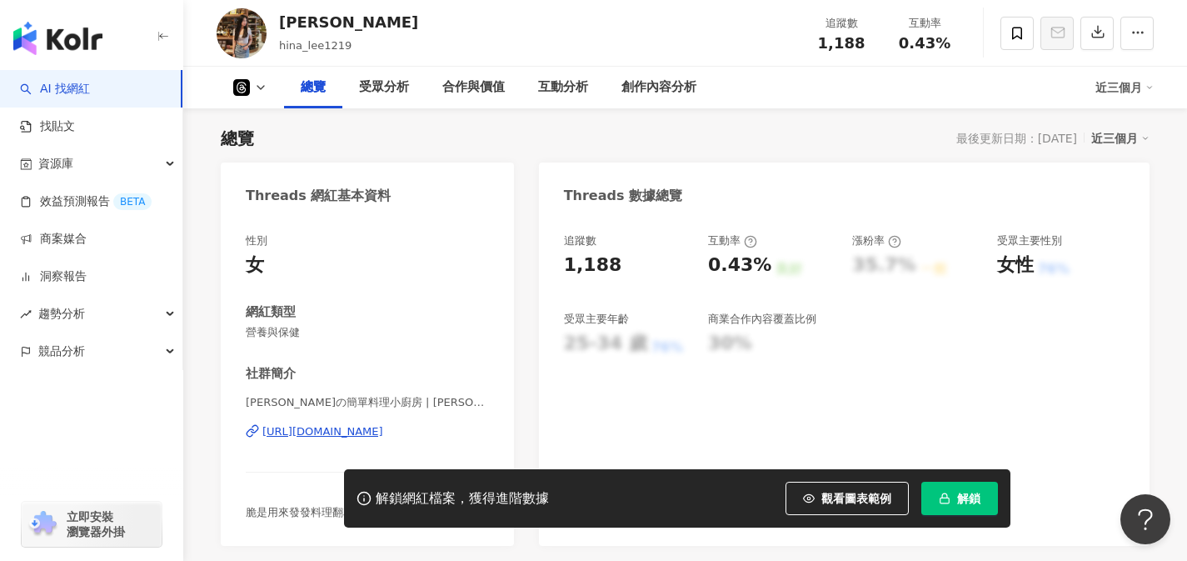
click at [383, 434] on div "https://www.threads.com/@erikalee.1219" at bounding box center [322, 431] width 121 height 15
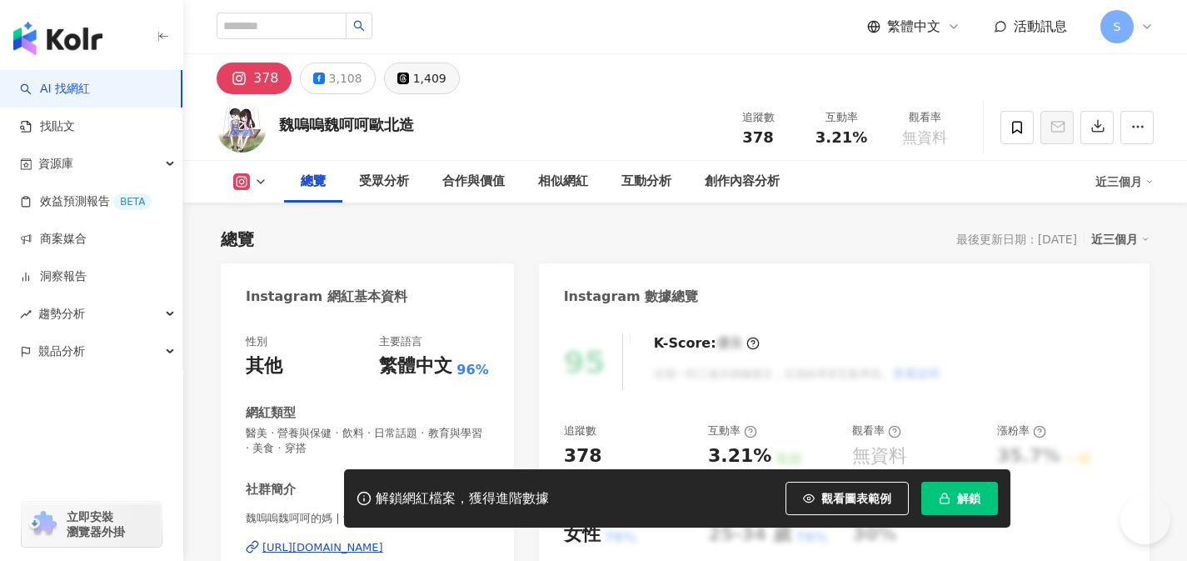
drag, startPoint x: 612, startPoint y: 202, endPoint x: 421, endPoint y: 90, distance: 222.2
click at [404, 83] on button "1,409" at bounding box center [422, 78] width 76 height 32
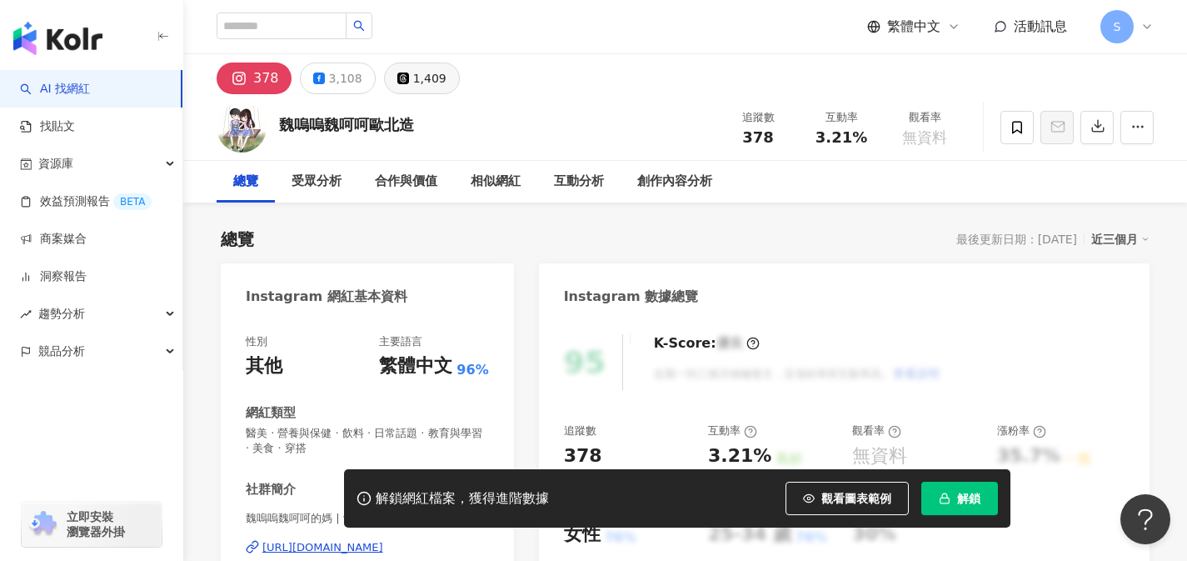
click at [420, 86] on div "1,409" at bounding box center [429, 78] width 33 height 23
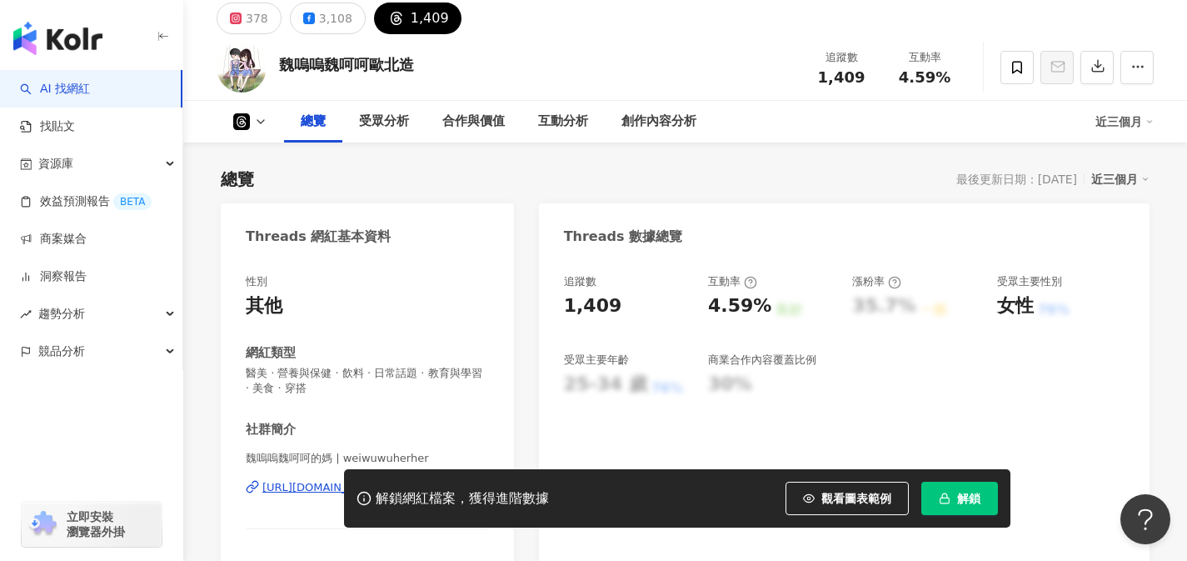
scroll to position [195, 0]
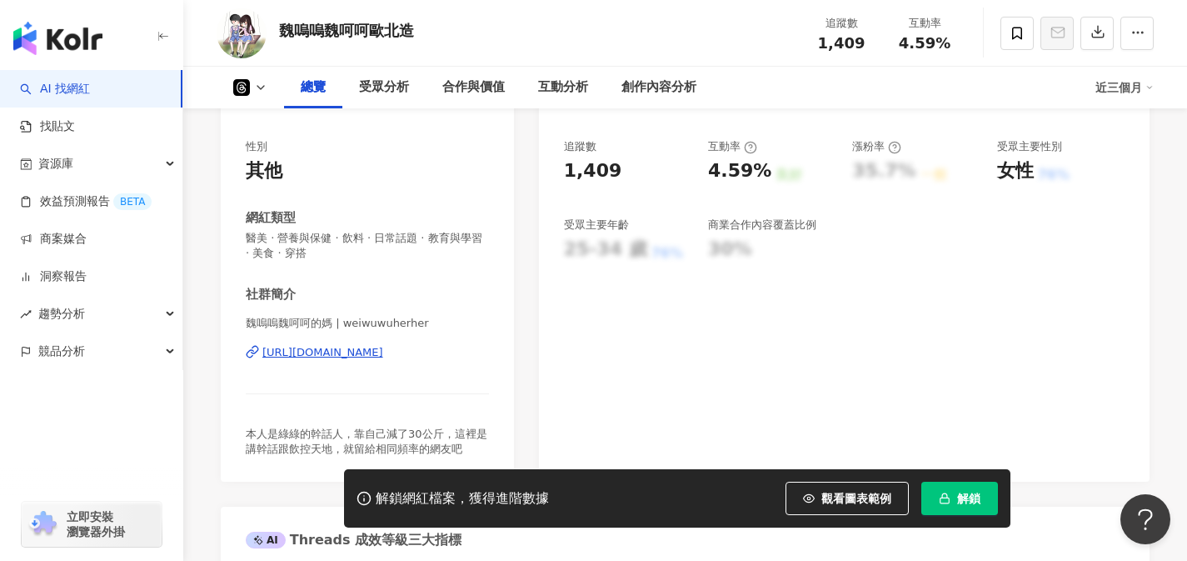
click at [383, 350] on div "[URL][DOMAIN_NAME]" at bounding box center [322, 352] width 121 height 15
